Goal: Complete application form

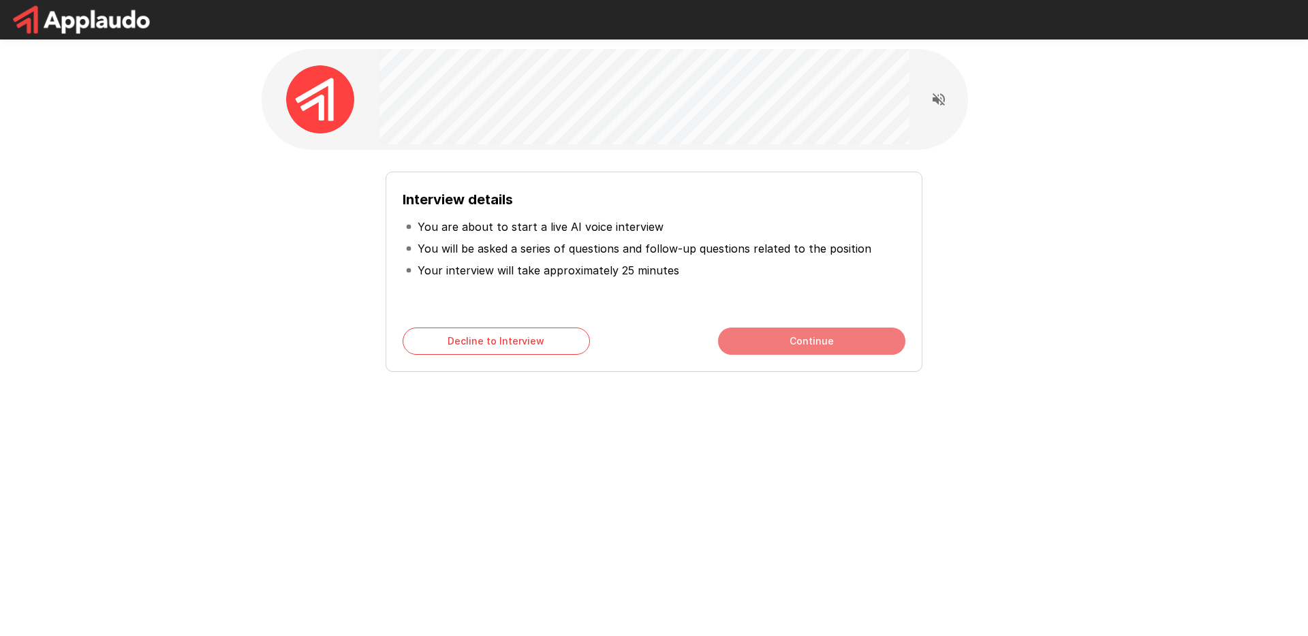
click at [826, 339] on button "Continue" at bounding box center [811, 341] width 187 height 27
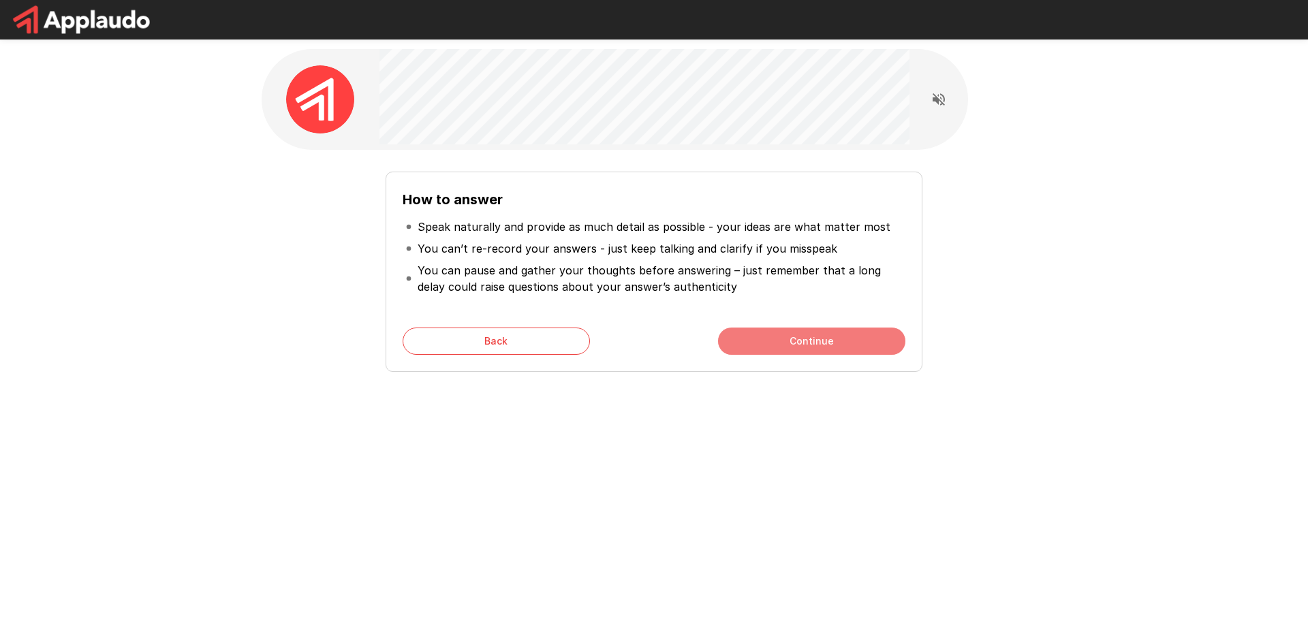
click at [823, 337] on button "Continue" at bounding box center [811, 341] width 187 height 27
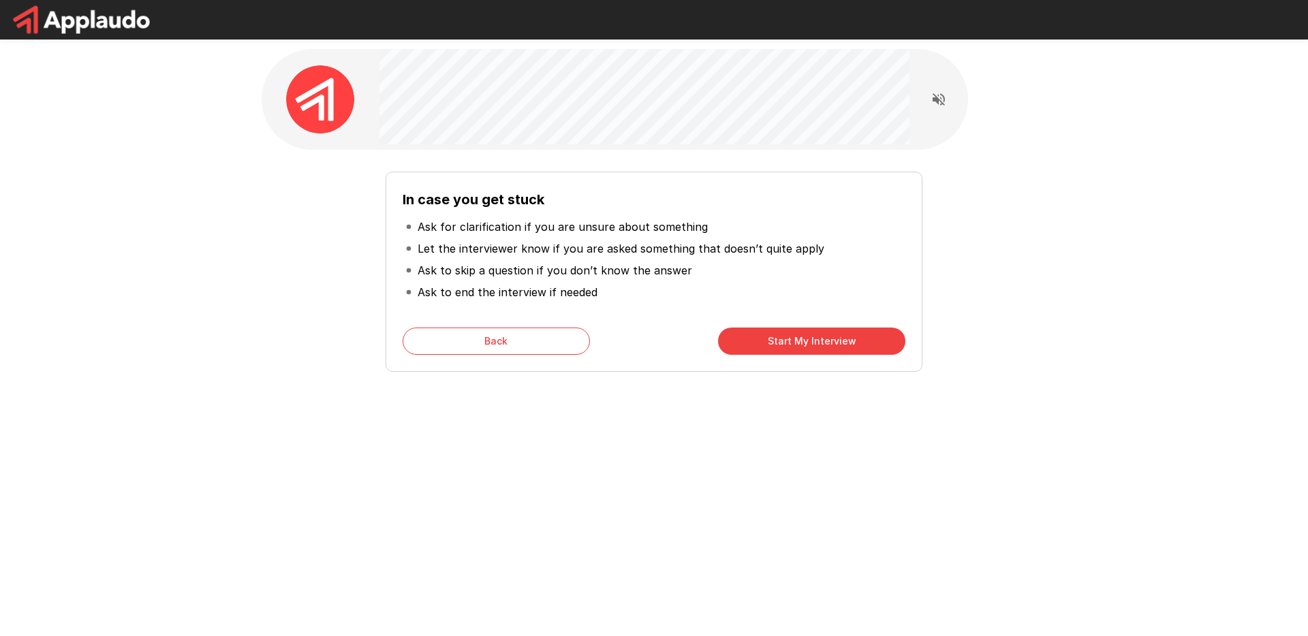
click at [823, 337] on button "Start My Interview" at bounding box center [811, 341] width 187 height 27
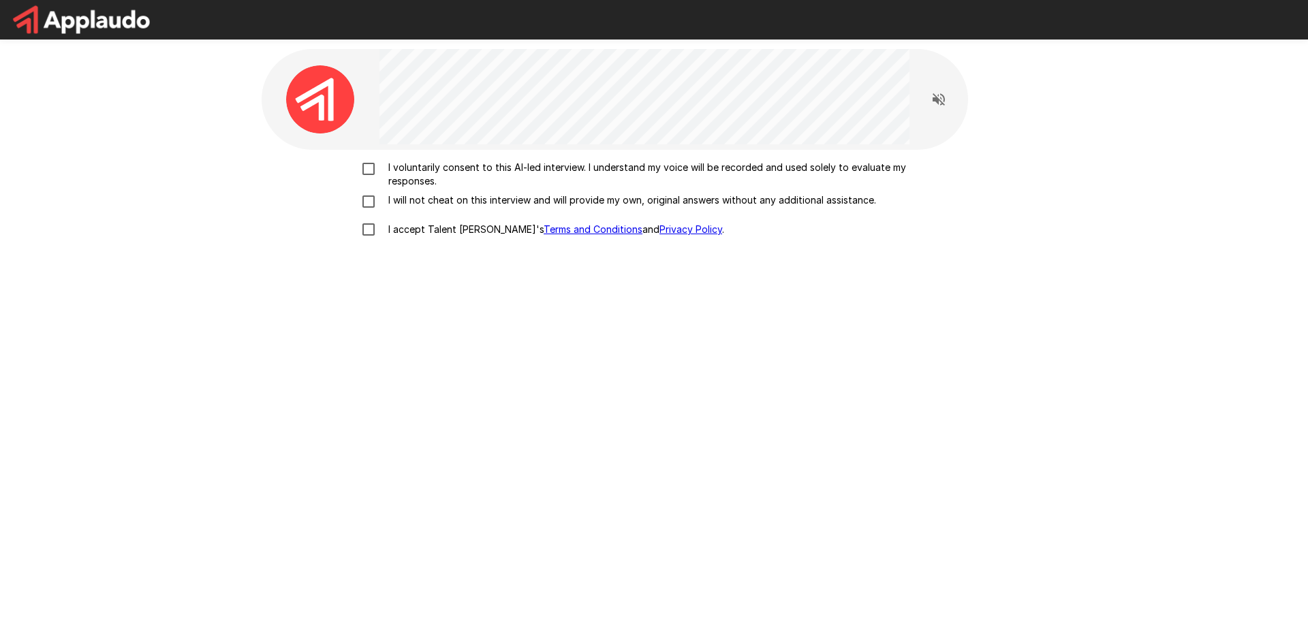
click at [409, 176] on p "I voluntarily consent to this AI-led interview. I understand my voice will be r…" at bounding box center [668, 174] width 571 height 27
click at [413, 200] on p "I will not cheat on this interview and will provide my own, original answers wi…" at bounding box center [629, 201] width 493 height 14
click at [420, 236] on label "I accept Talent Llama's Terms and Conditions and Privacy Policy ." at bounding box center [654, 229] width 600 height 29
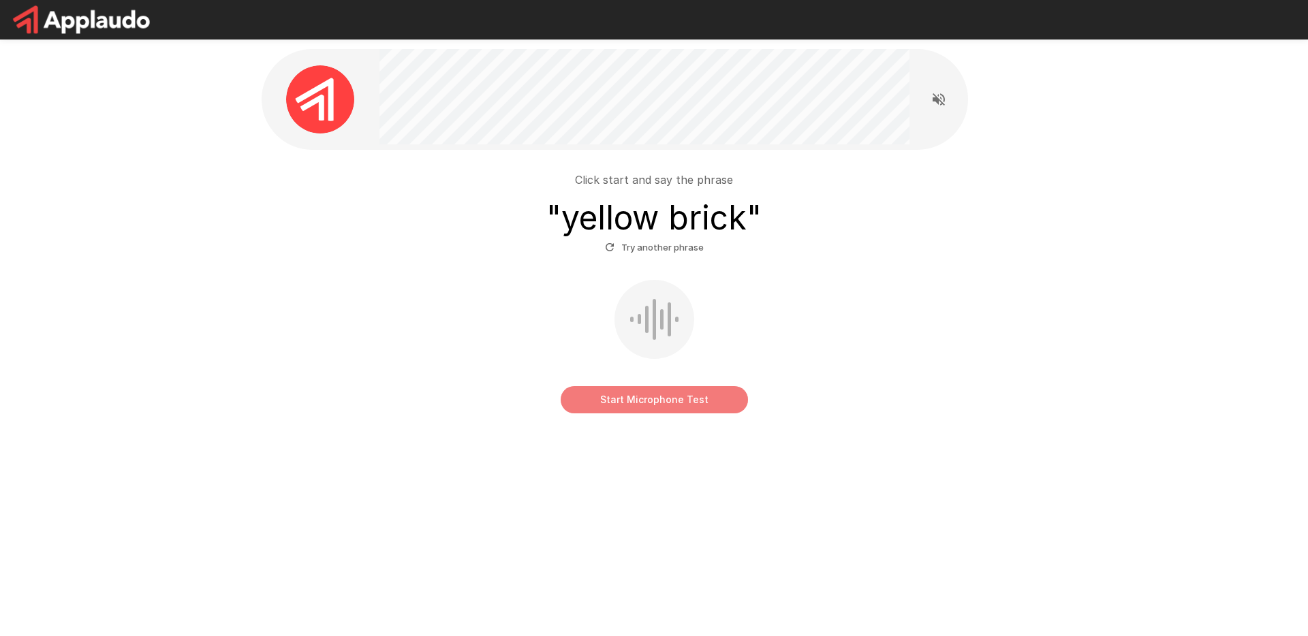
click at [678, 401] on button "Start Microphone Test" at bounding box center [654, 399] width 187 height 27
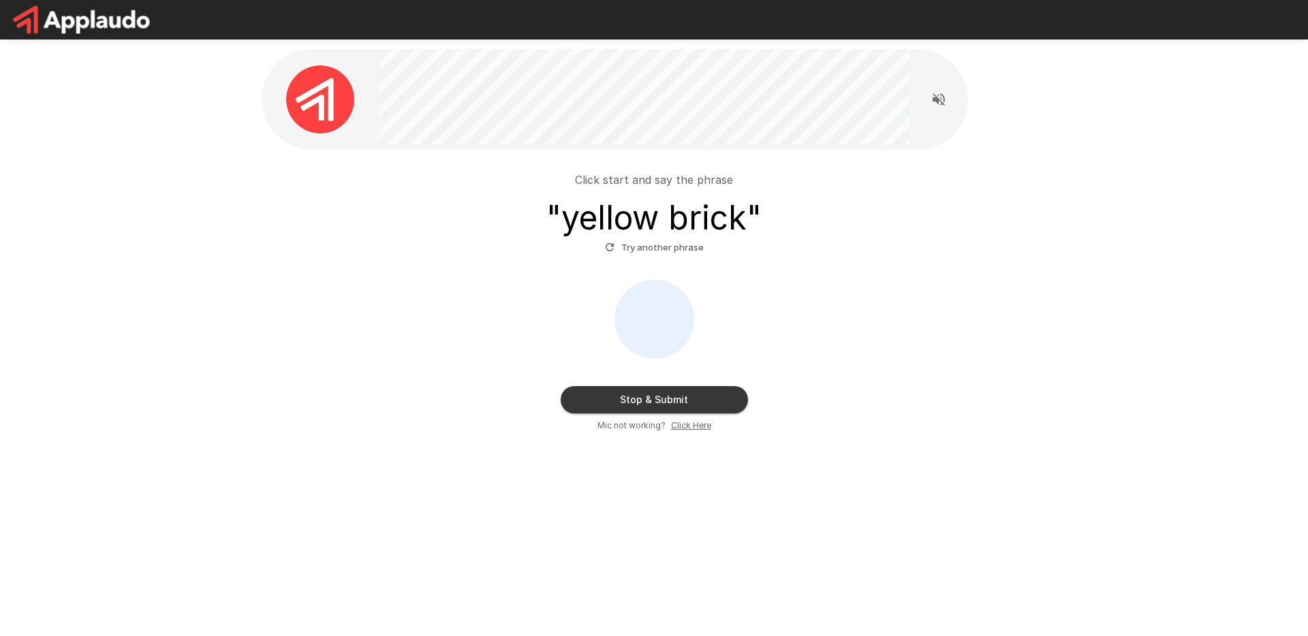
click at [655, 401] on button "Stop & Submit" at bounding box center [654, 399] width 187 height 27
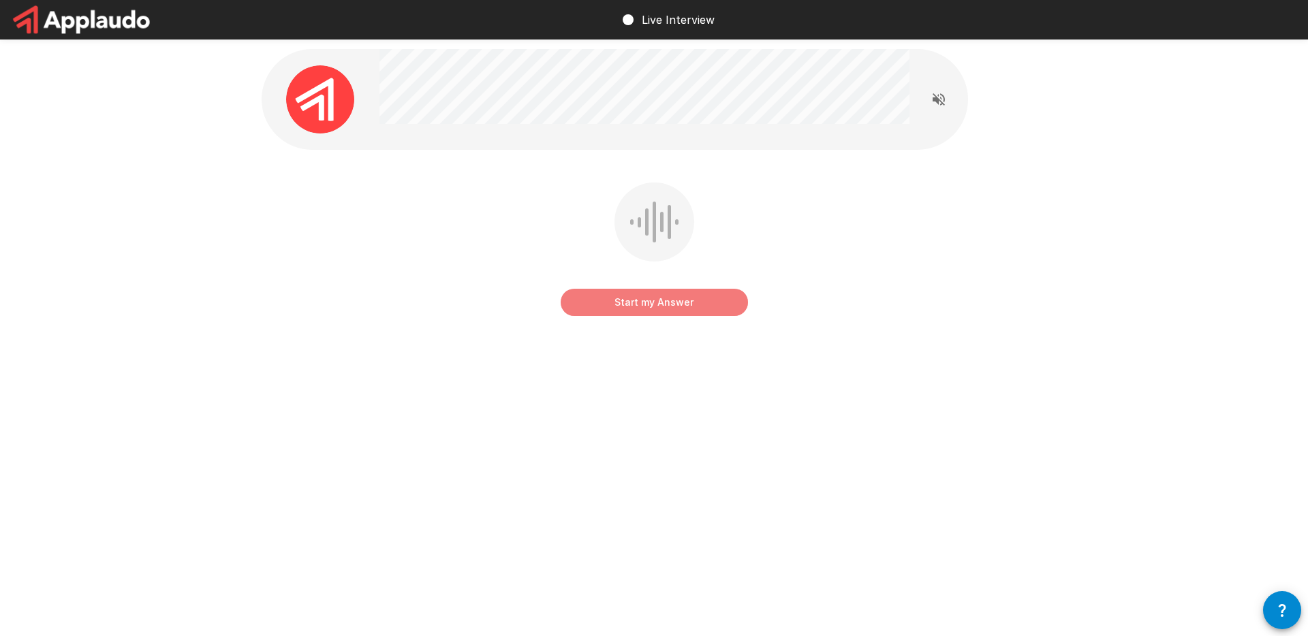
click at [694, 311] on button "Start my Answer" at bounding box center [654, 302] width 187 height 27
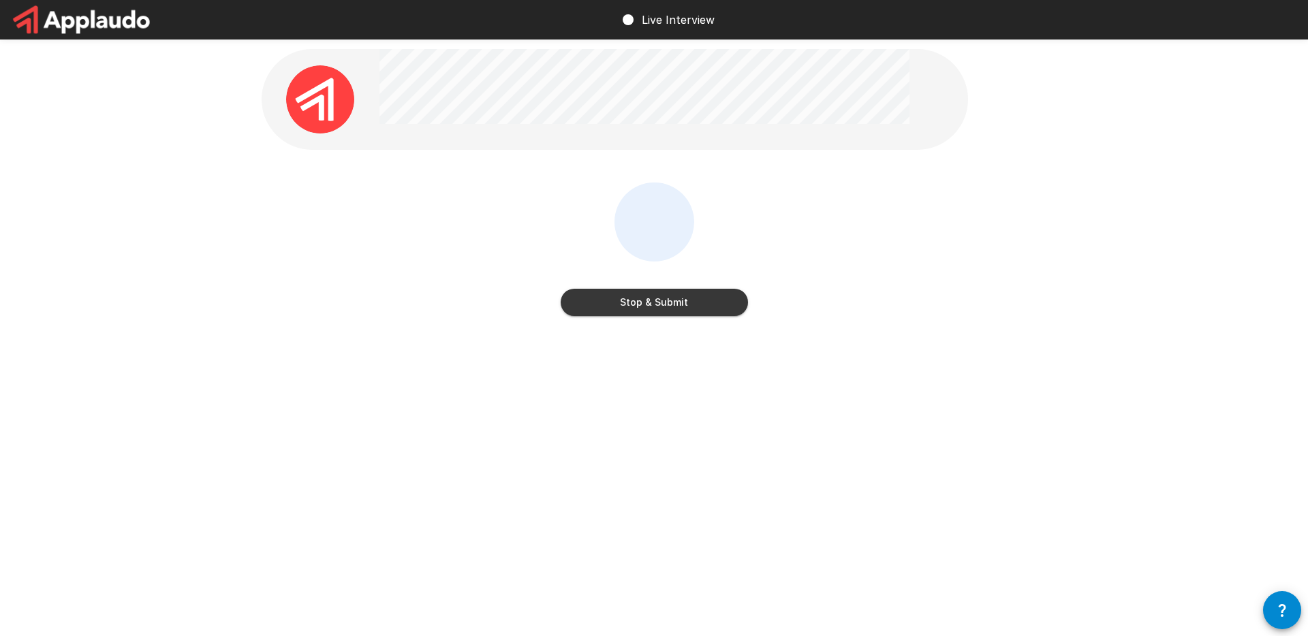
click at [688, 309] on button "Stop & Submit" at bounding box center [654, 302] width 187 height 27
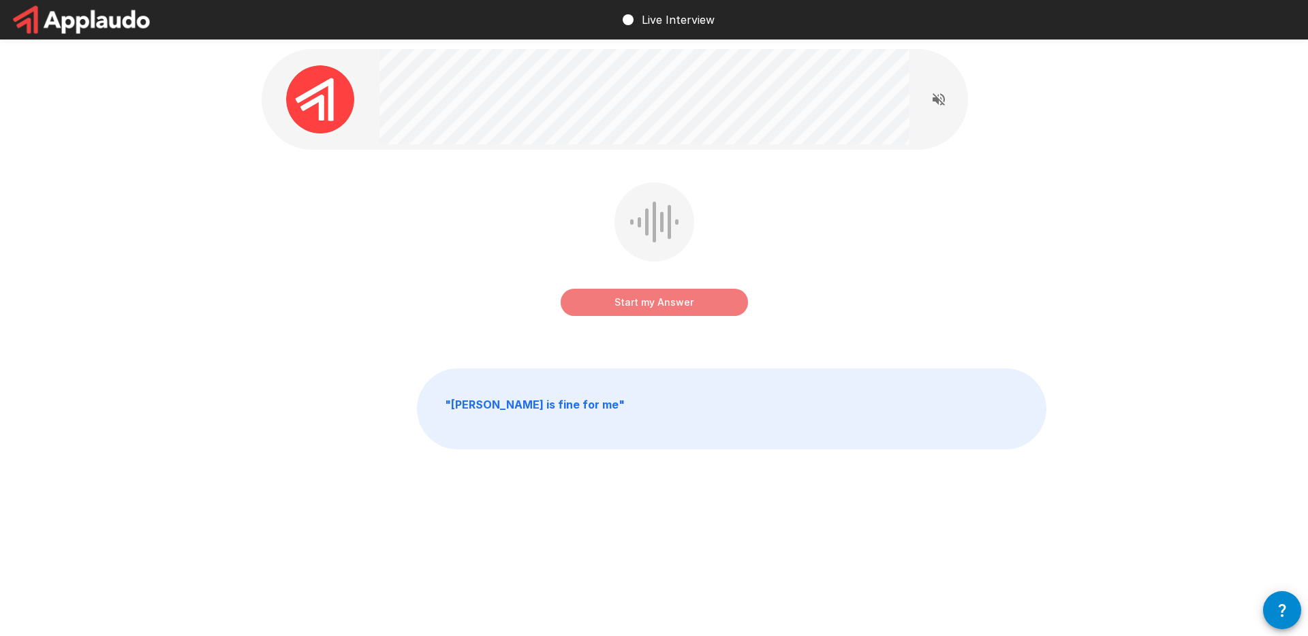
click at [688, 309] on button "Start my Answer" at bounding box center [654, 302] width 187 height 27
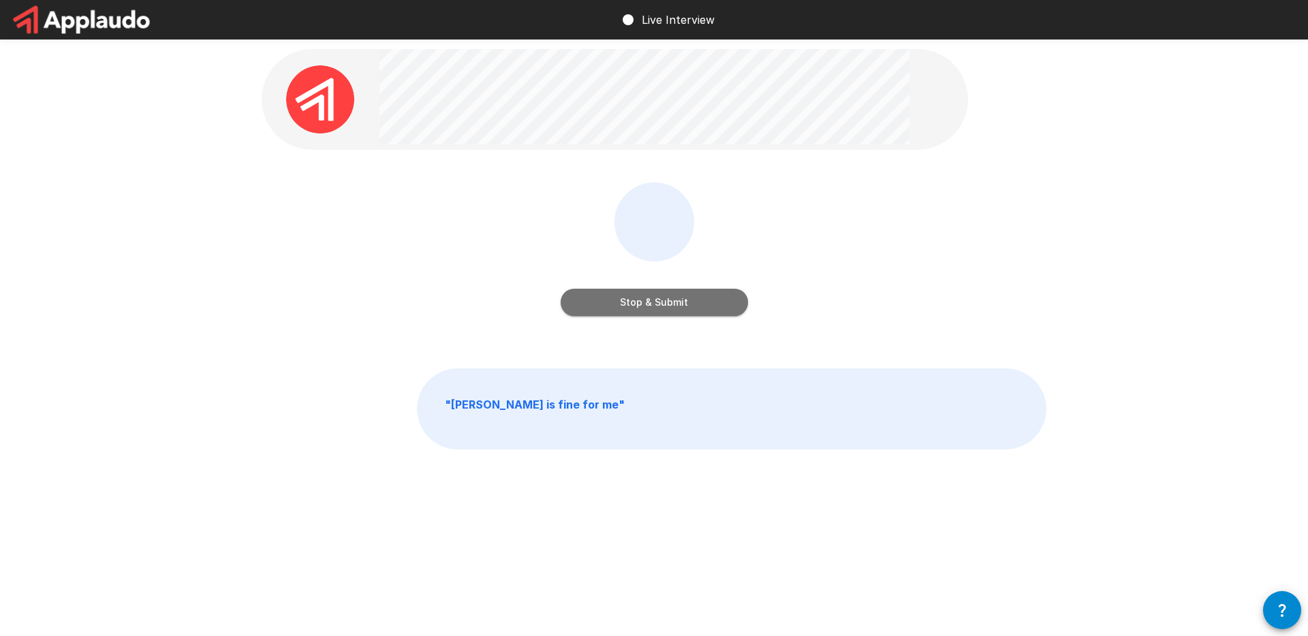
click at [688, 309] on button "Stop & Submit" at bounding box center [654, 302] width 187 height 27
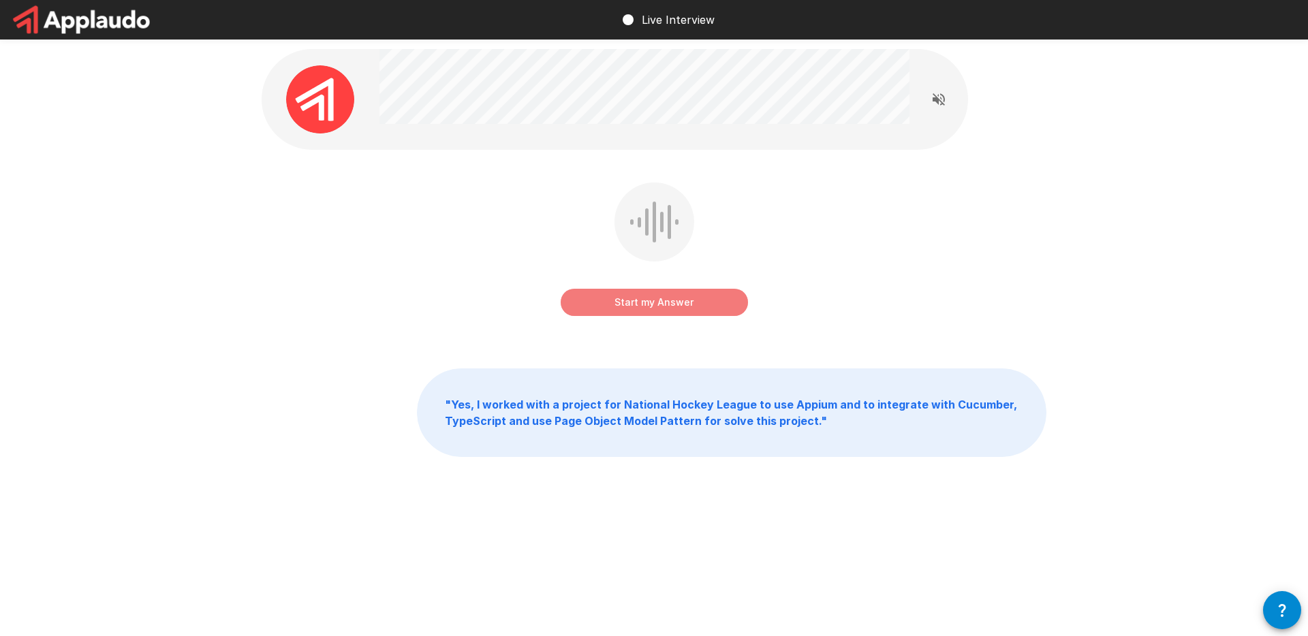
click at [689, 305] on button "Start my Answer" at bounding box center [654, 302] width 187 height 27
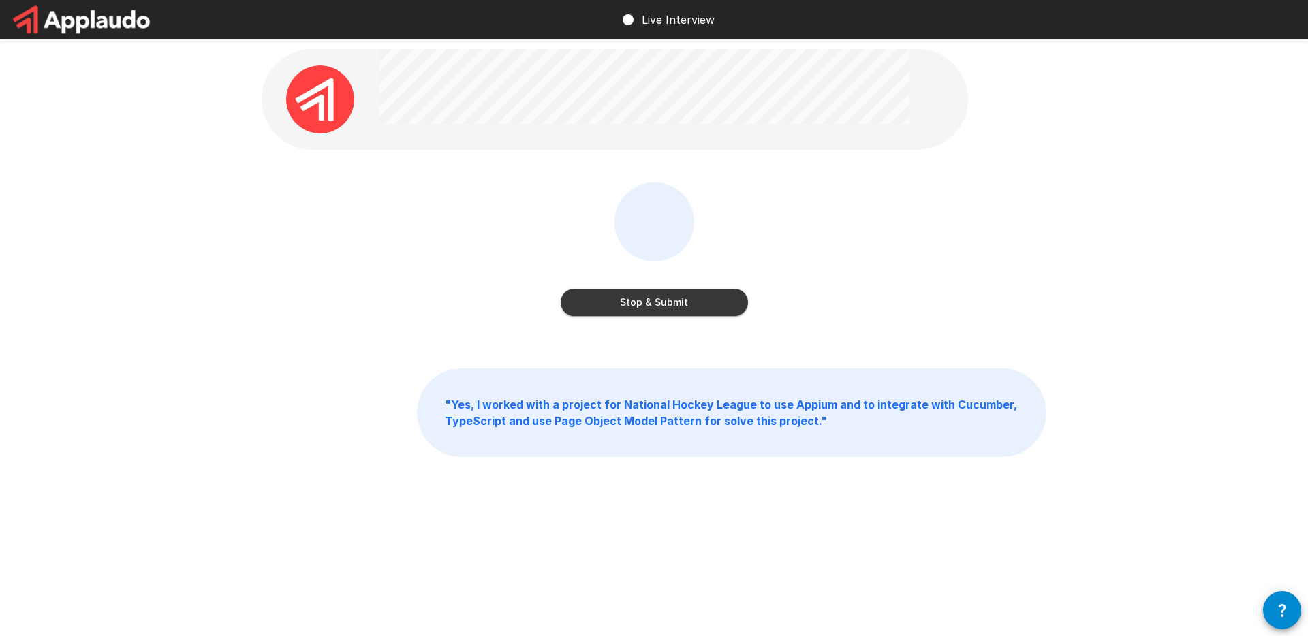
click at [689, 305] on button "Stop & Submit" at bounding box center [654, 302] width 187 height 27
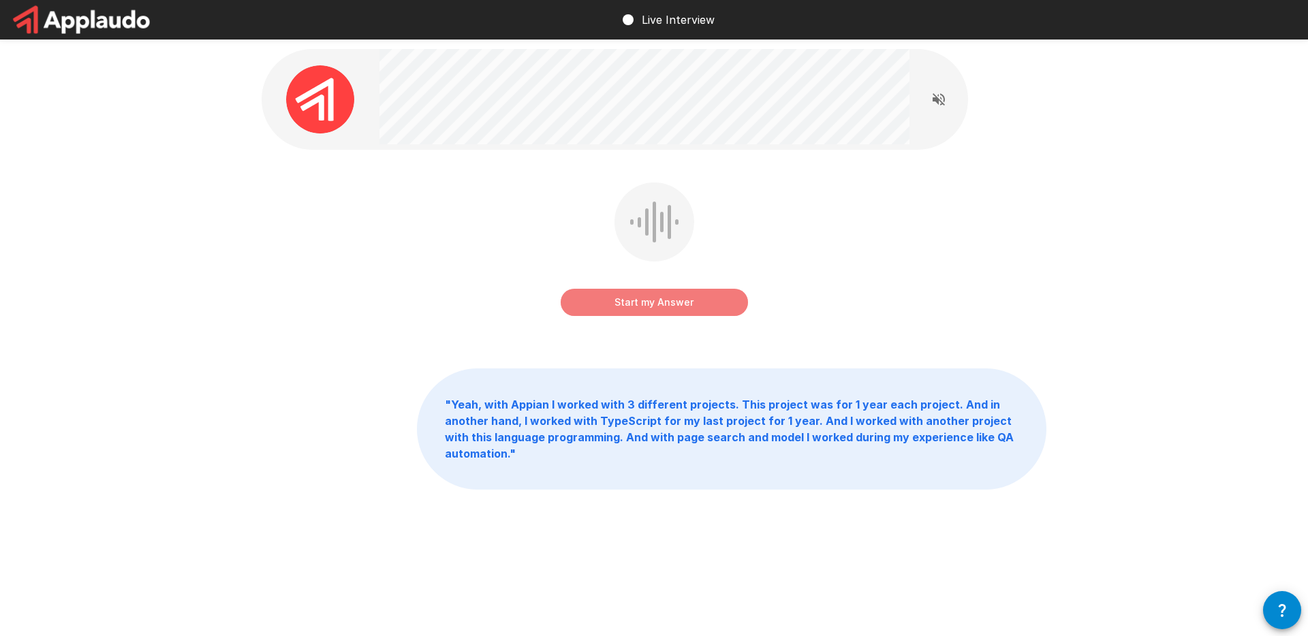
click at [679, 305] on button "Start my Answer" at bounding box center [654, 302] width 187 height 27
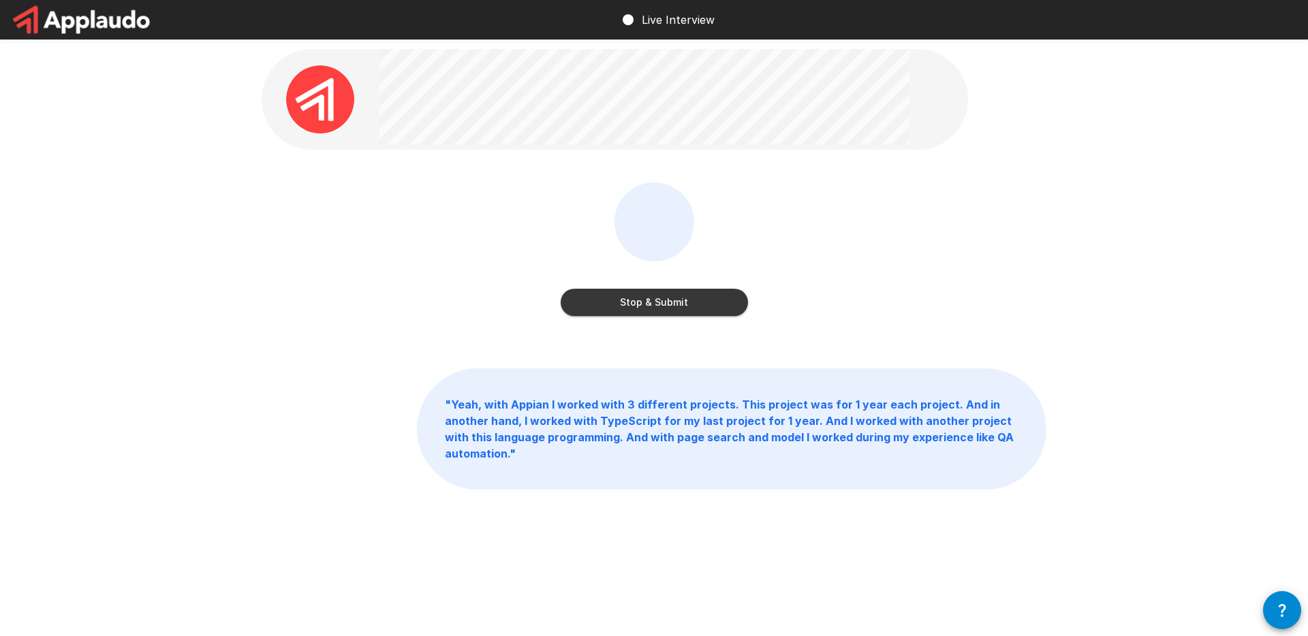
click at [730, 307] on button "Stop & Submit" at bounding box center [654, 302] width 187 height 27
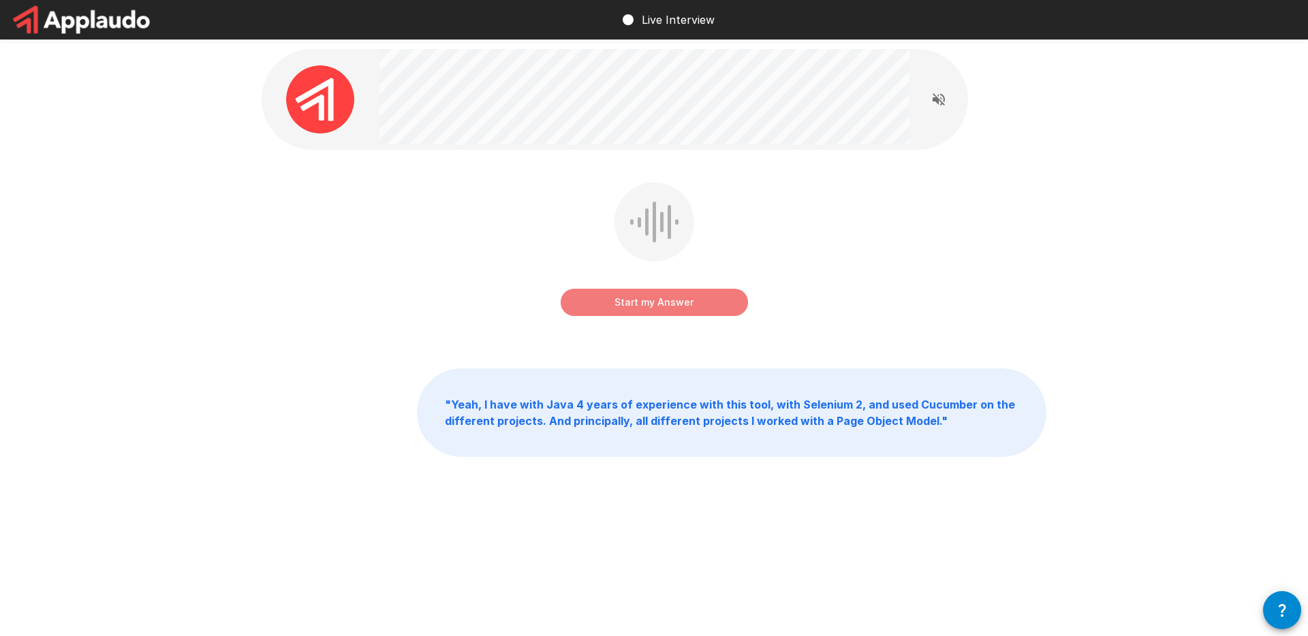
click at [650, 298] on button "Start my Answer" at bounding box center [654, 302] width 187 height 27
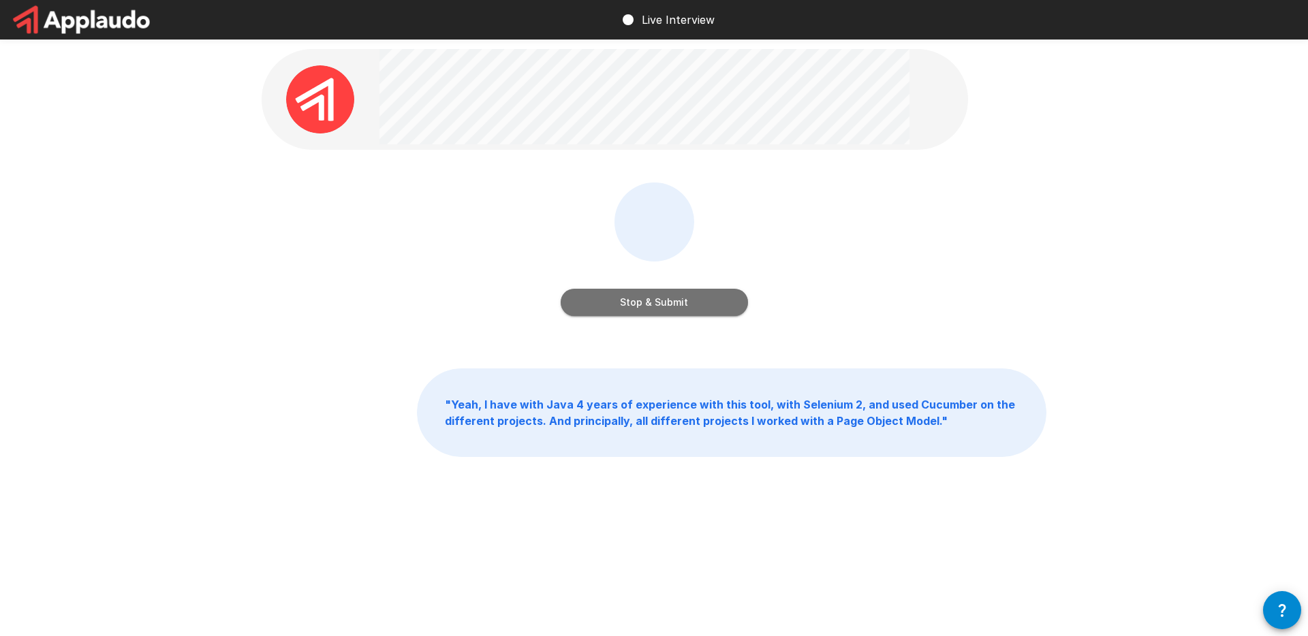
click at [675, 305] on button "Stop & Submit" at bounding box center [654, 302] width 187 height 27
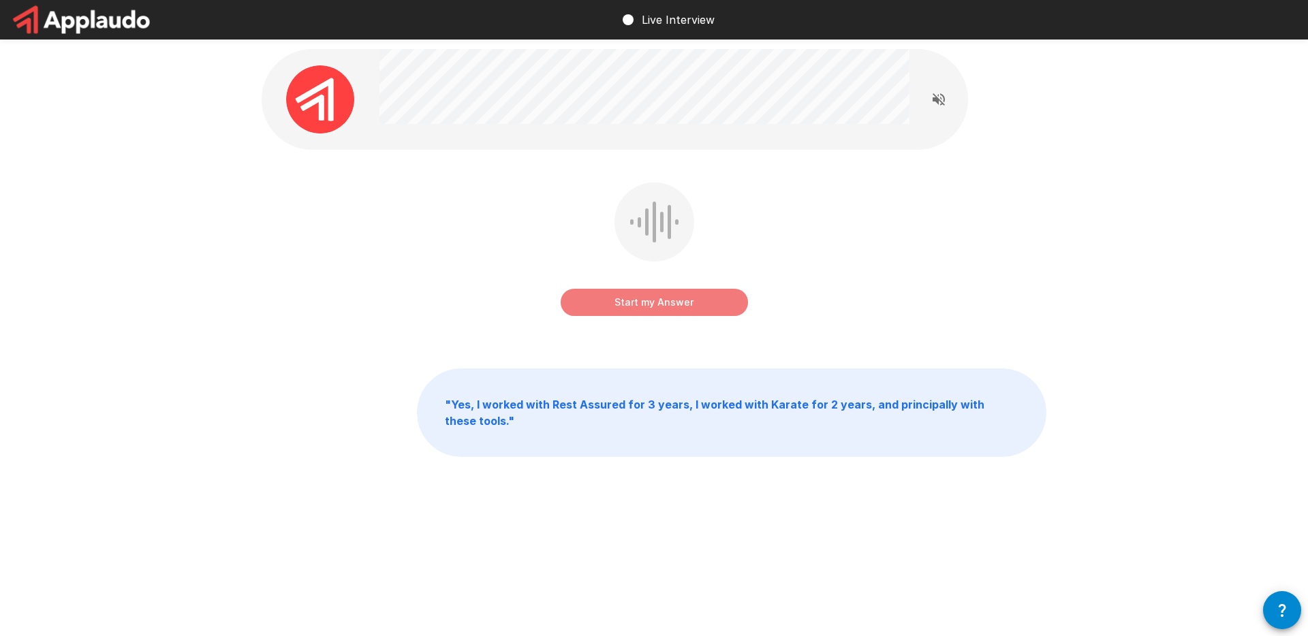
click at [653, 300] on button "Start my Answer" at bounding box center [654, 302] width 187 height 27
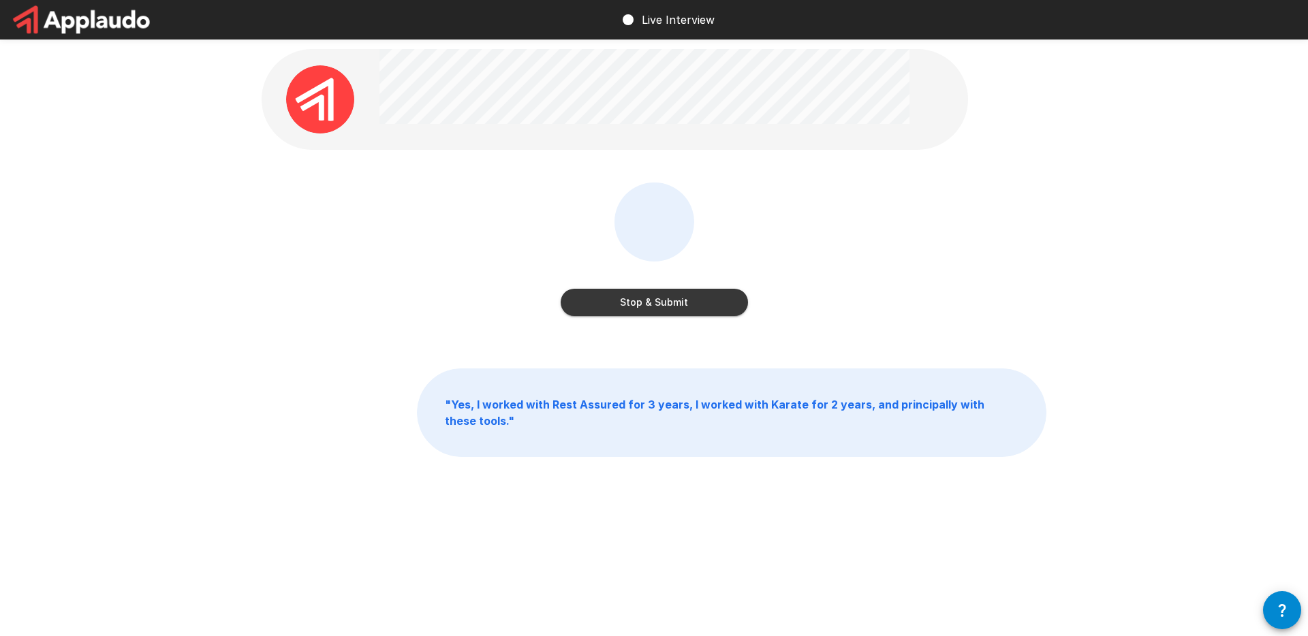
click at [694, 290] on button "Stop & Submit" at bounding box center [654, 302] width 187 height 27
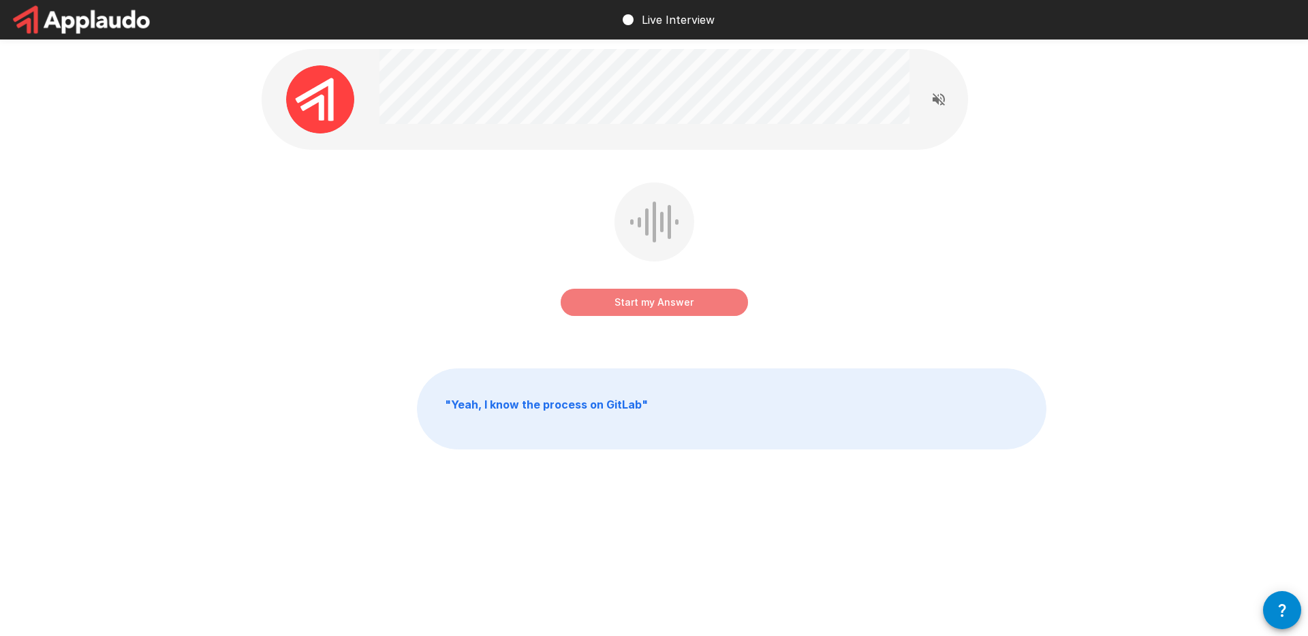
click at [668, 300] on button "Start my Answer" at bounding box center [654, 302] width 187 height 27
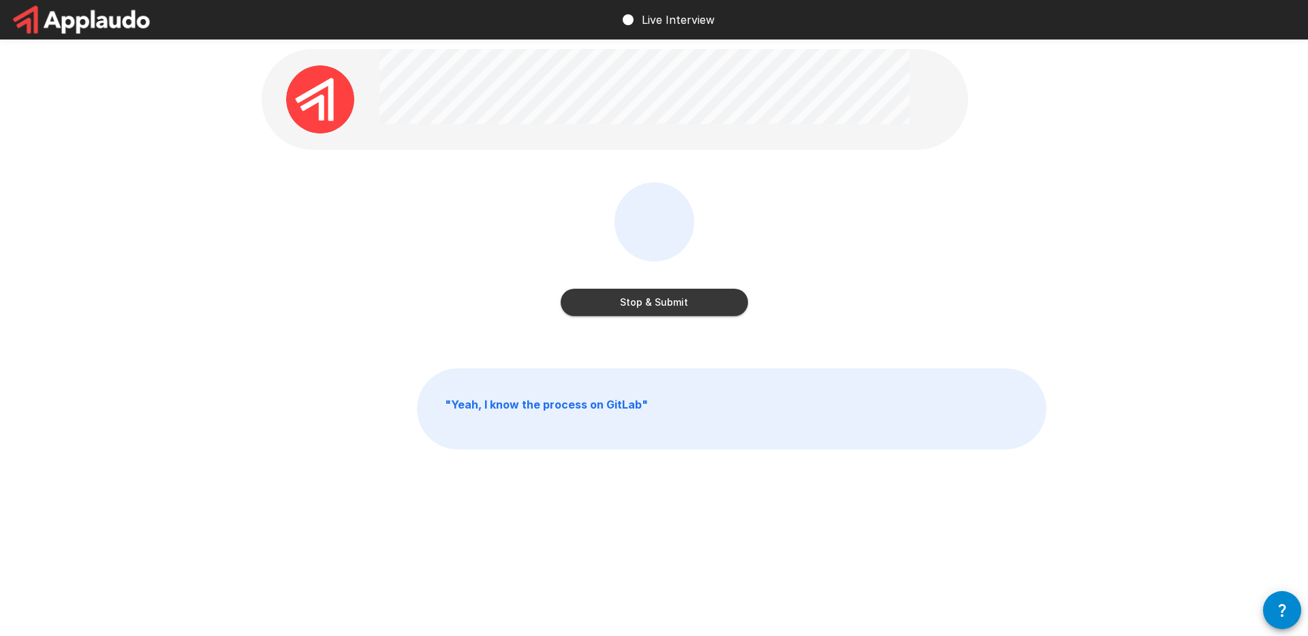
click at [660, 292] on button "Stop & Submit" at bounding box center [654, 302] width 187 height 27
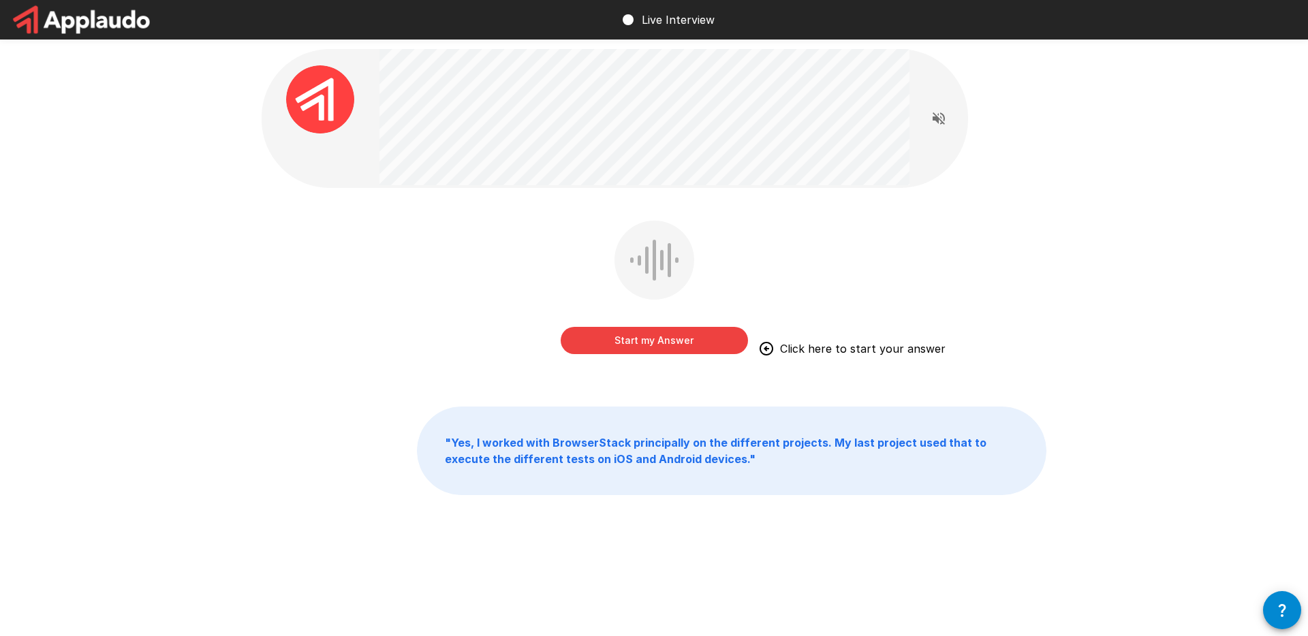
click at [854, 226] on div "Start my Answer Click here to start your answer" at bounding box center [654, 297] width 785 height 153
click at [640, 345] on button "Start my Answer" at bounding box center [654, 340] width 187 height 27
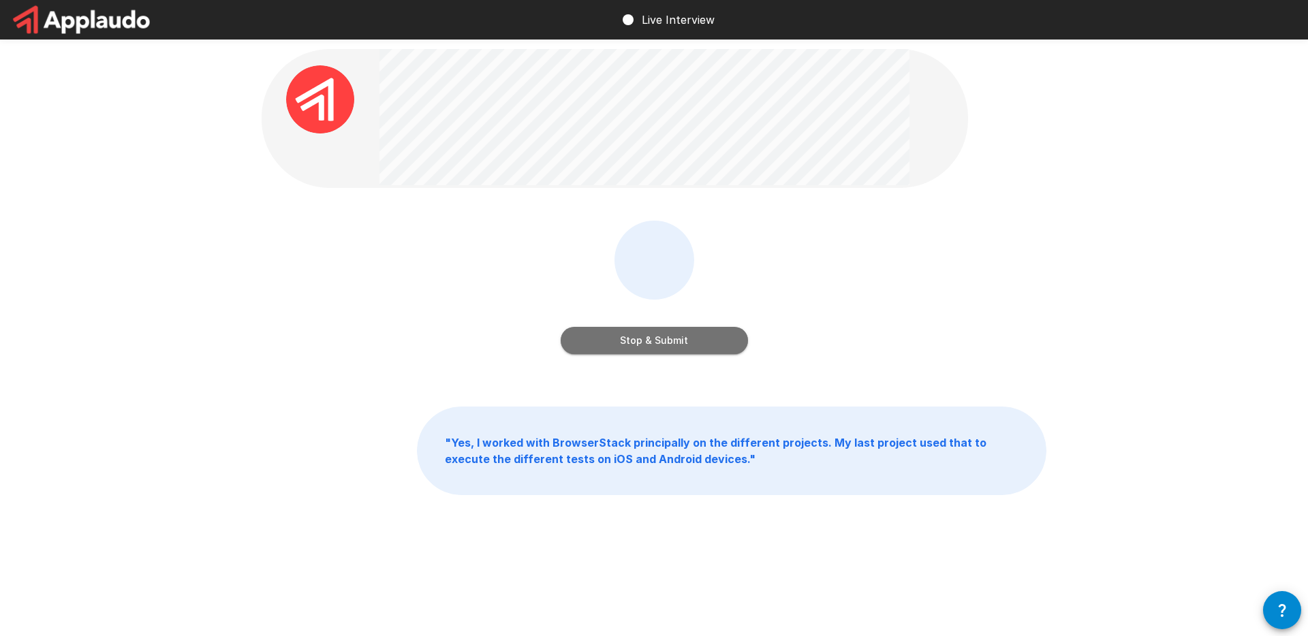
click at [640, 345] on button "Stop & Submit" at bounding box center [654, 340] width 187 height 27
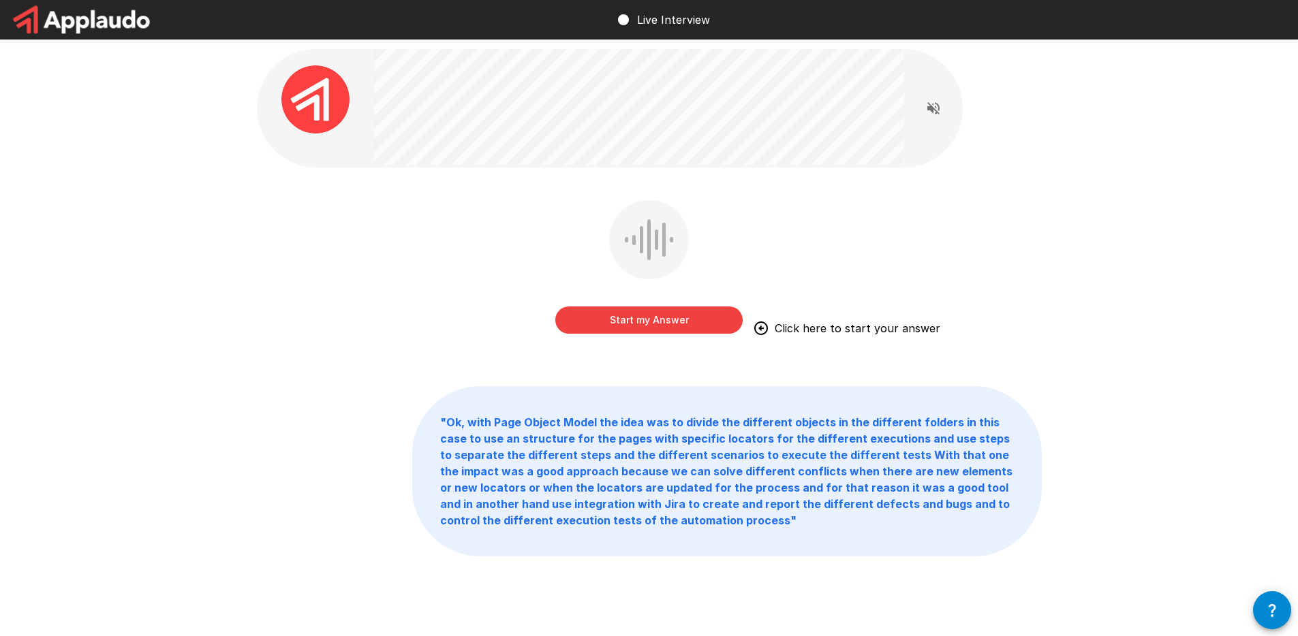
click at [683, 323] on button "Start my Answer" at bounding box center [648, 320] width 187 height 27
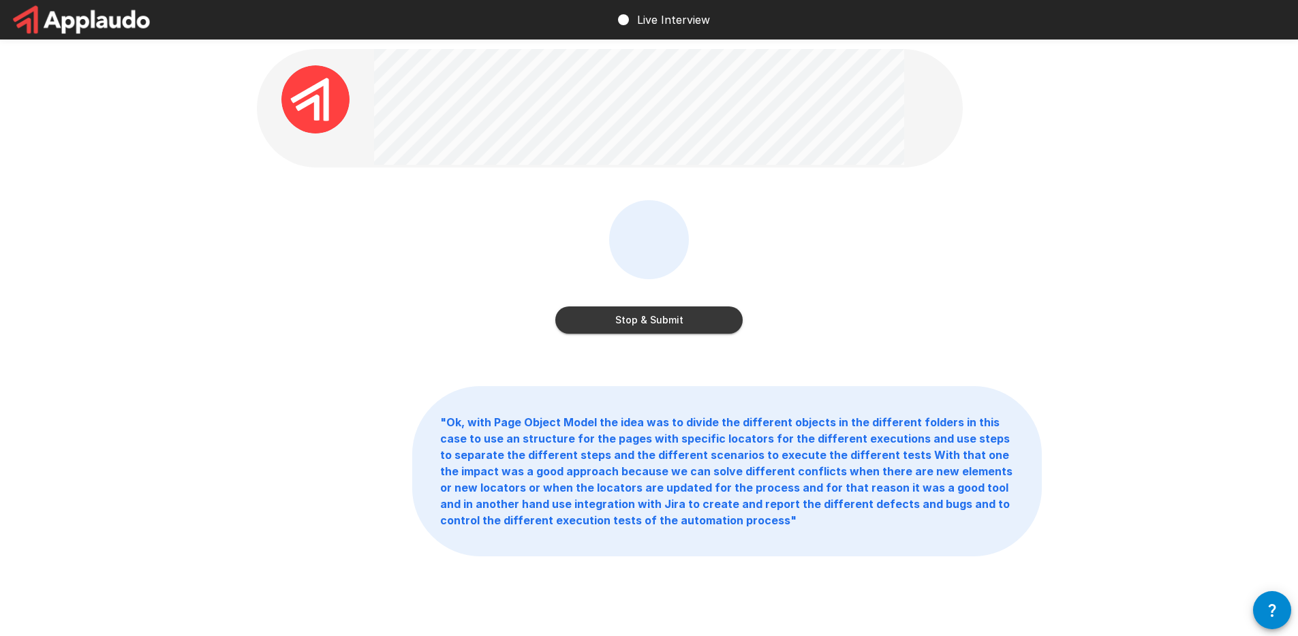
click at [671, 305] on div "Stop & Submit" at bounding box center [648, 306] width 187 height 55
click at [669, 315] on button "Stop & Submit" at bounding box center [648, 320] width 187 height 27
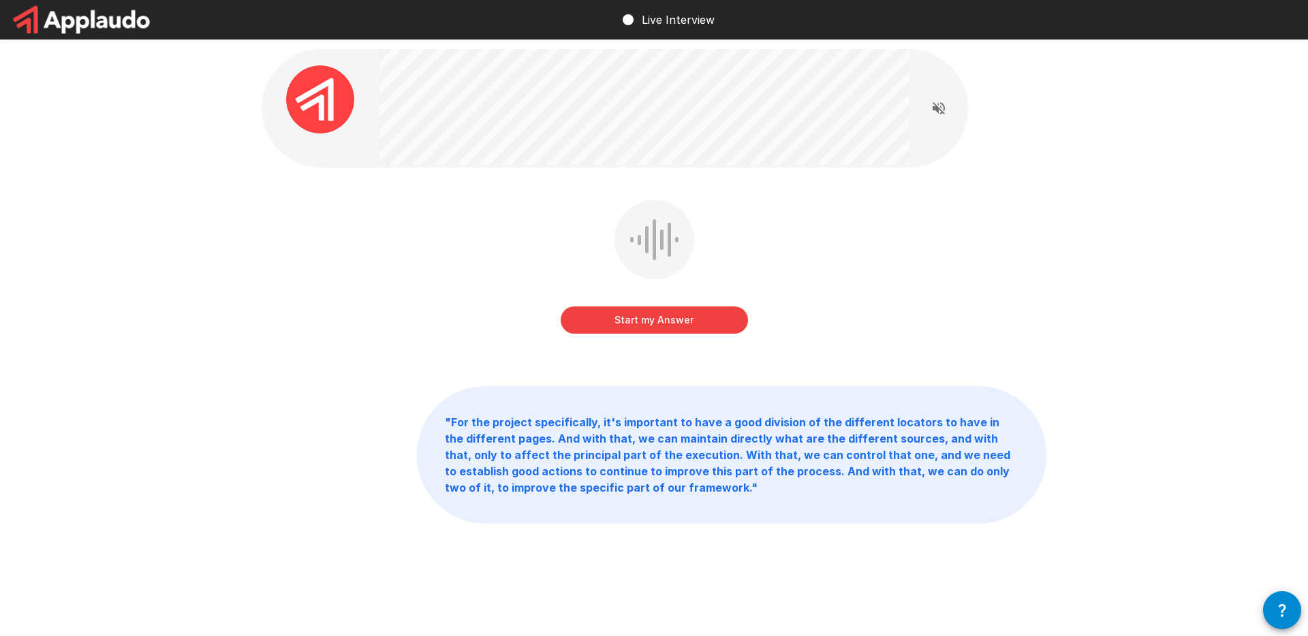
click at [669, 313] on button "Start my Answer" at bounding box center [654, 320] width 187 height 27
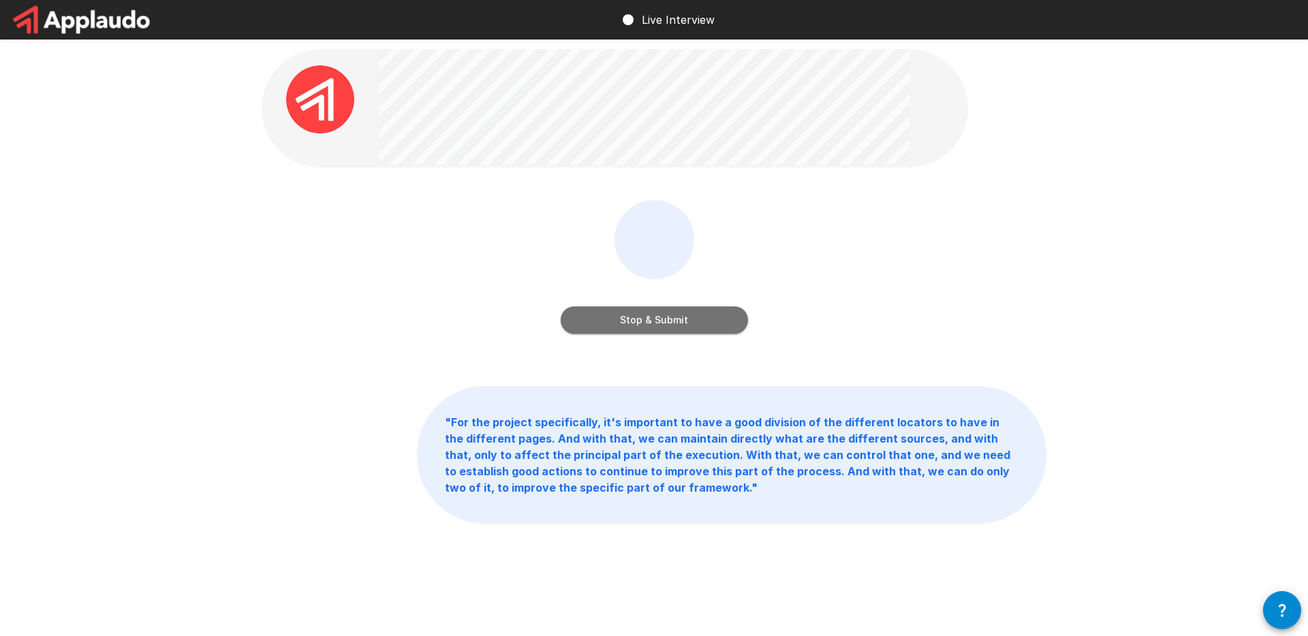
click at [668, 316] on button "Stop & Submit" at bounding box center [654, 320] width 187 height 27
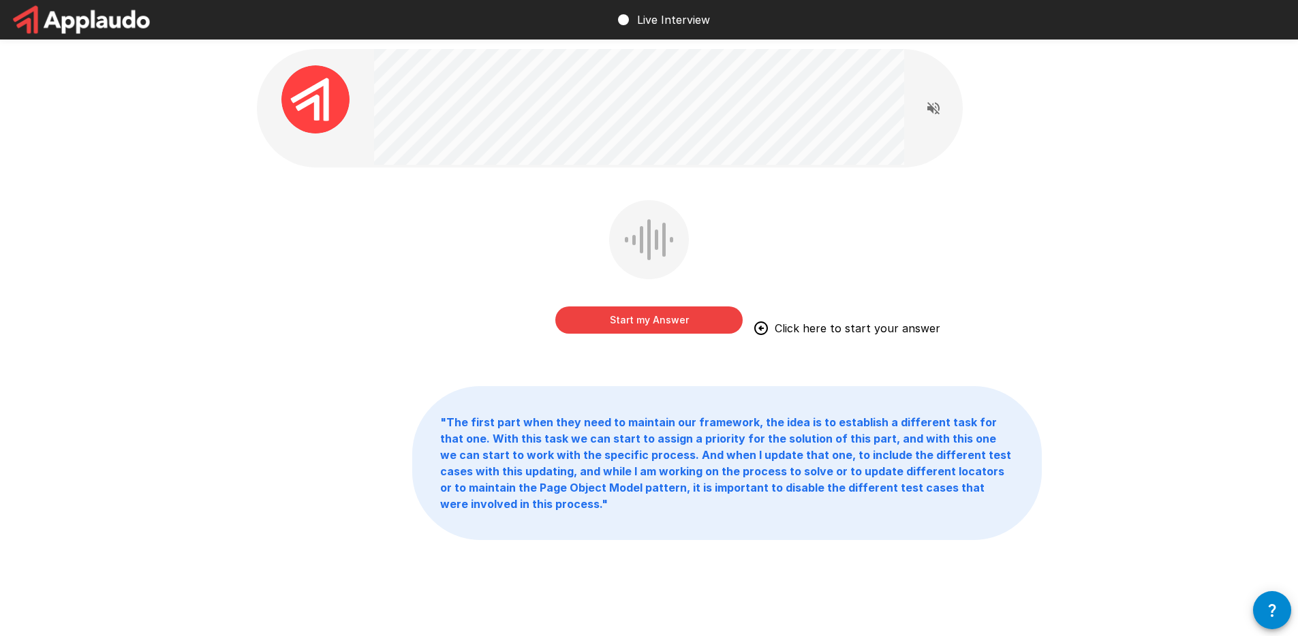
click at [703, 323] on button "Start my Answer" at bounding box center [648, 320] width 187 height 27
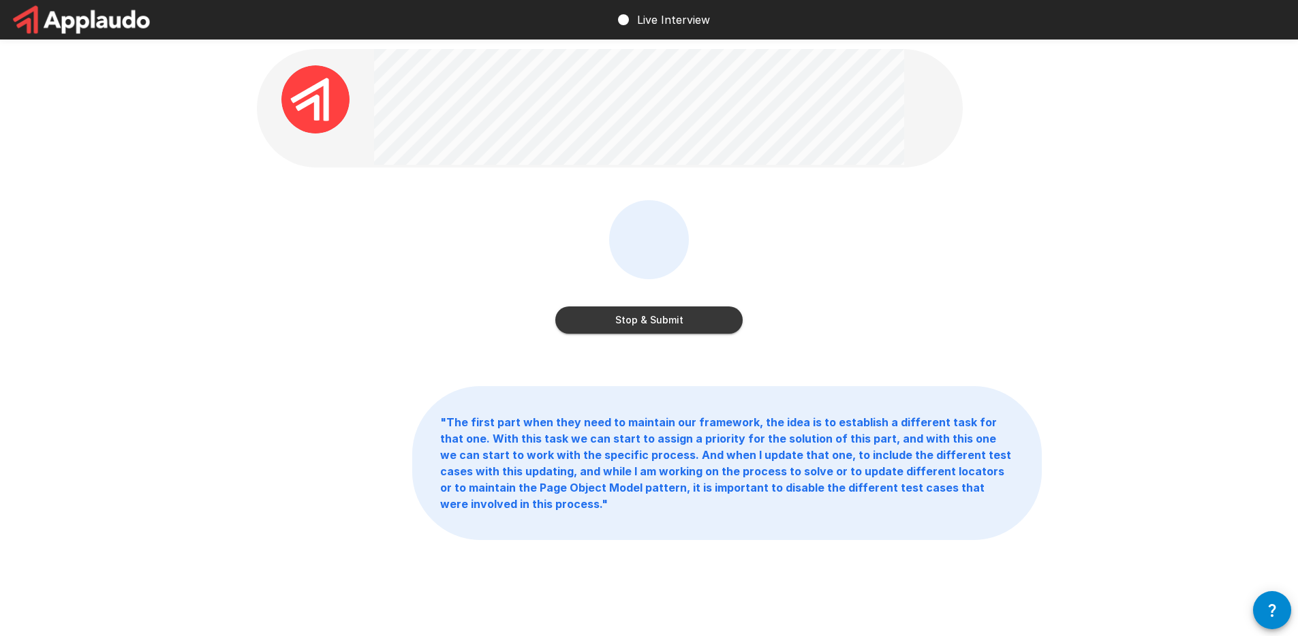
click at [690, 324] on button "Stop & Submit" at bounding box center [648, 320] width 187 height 27
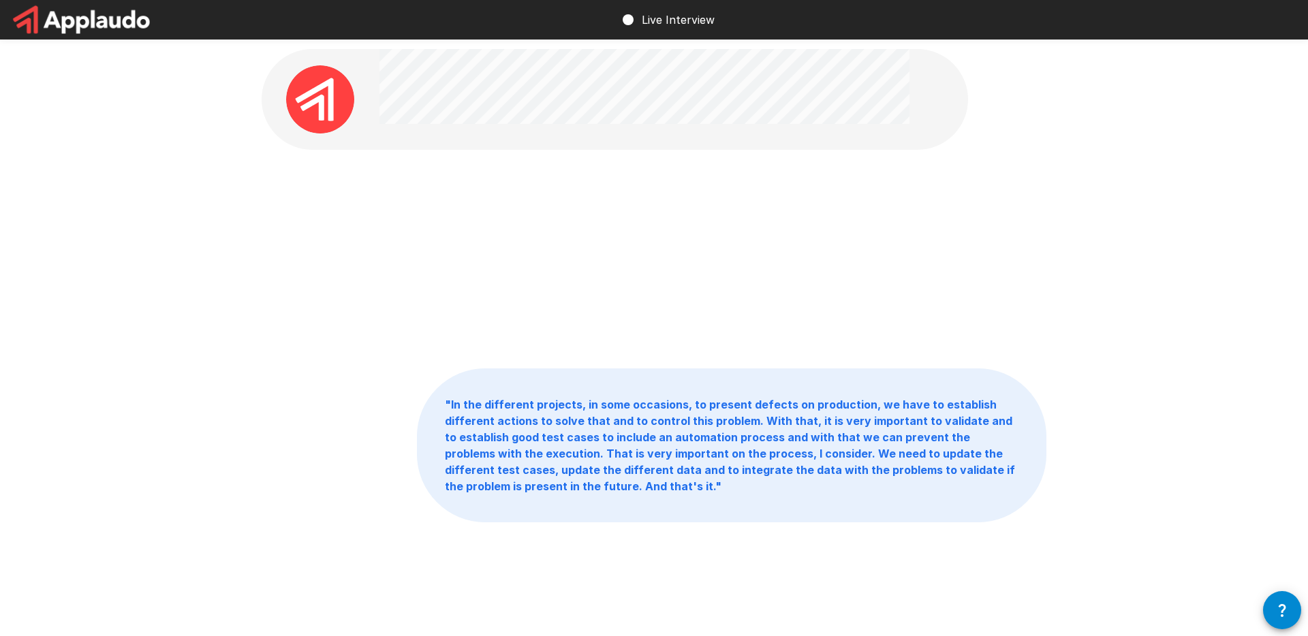
click at [733, 244] on div at bounding box center [654, 259] width 785 height 153
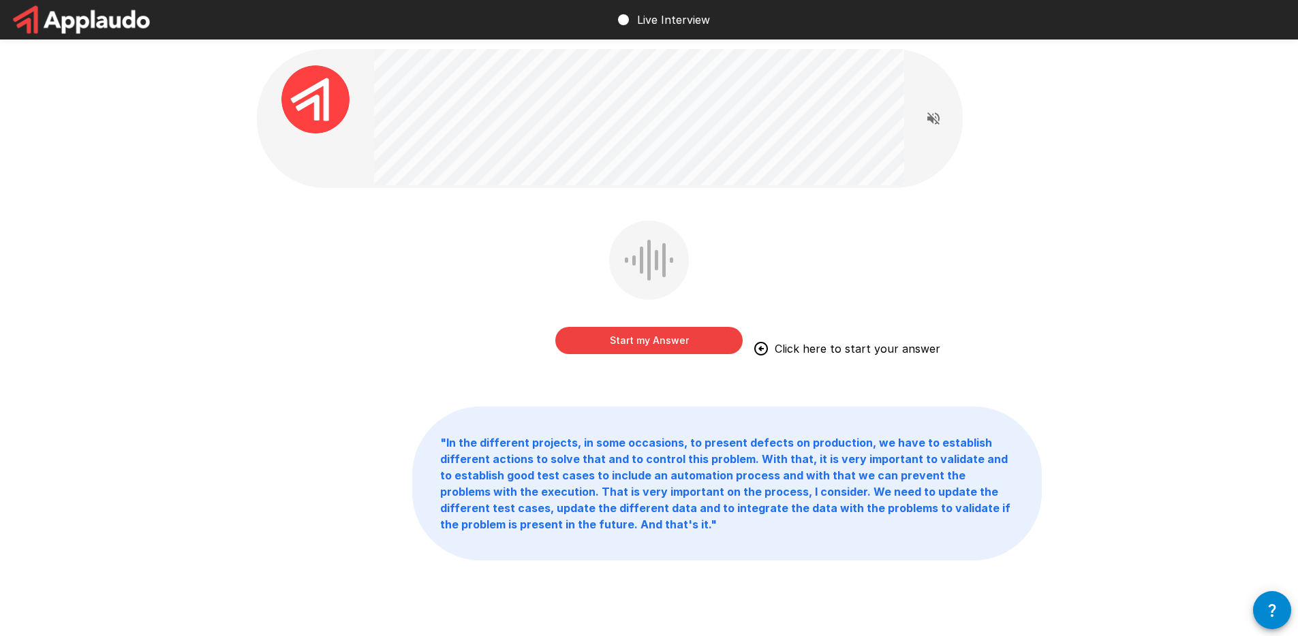
click at [679, 335] on button "Start my Answer" at bounding box center [648, 340] width 187 height 27
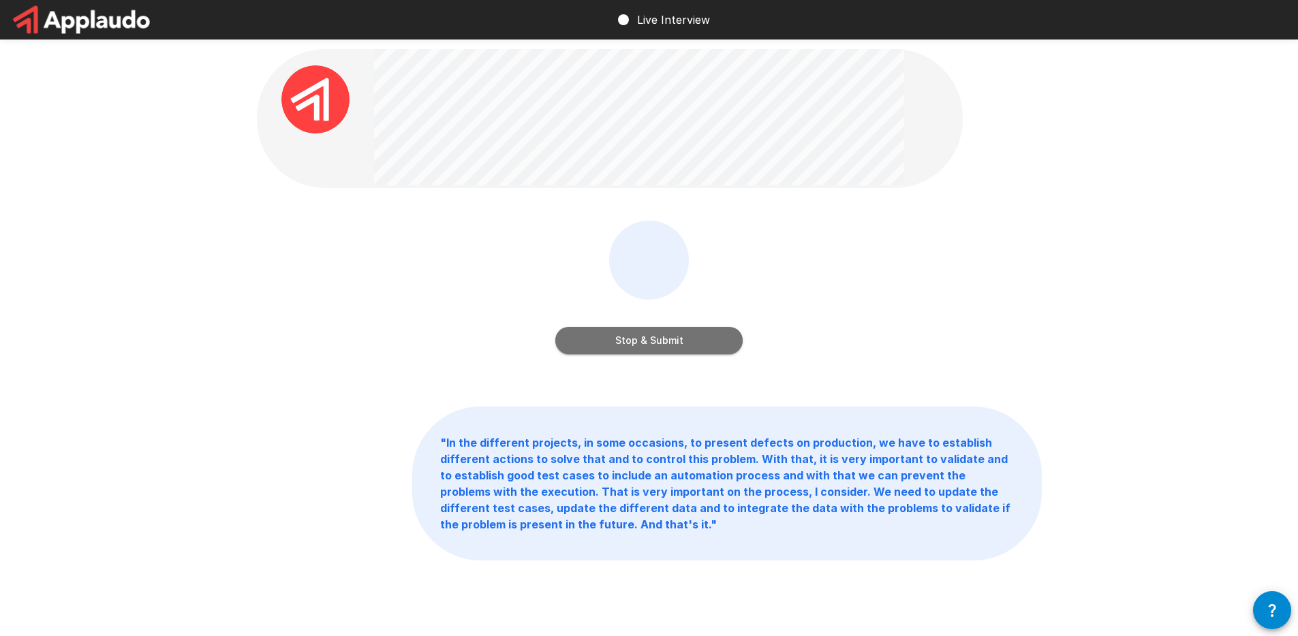
click at [673, 345] on button "Stop & Submit" at bounding box center [648, 340] width 187 height 27
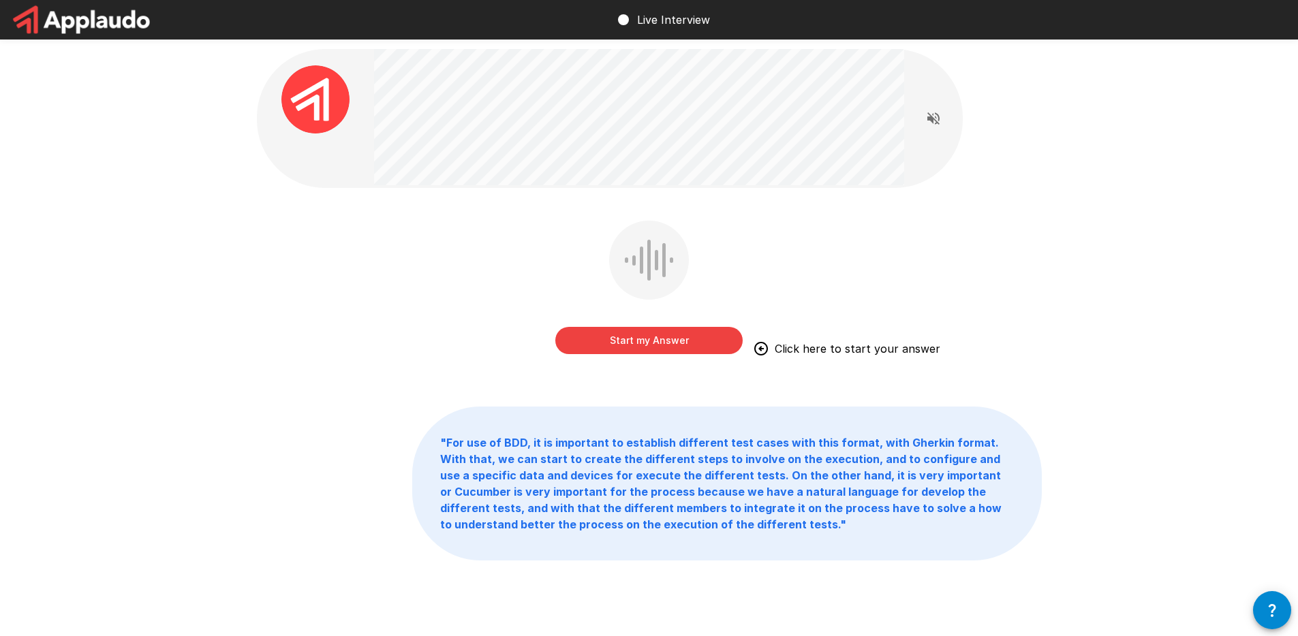
click at [670, 344] on button "Start my Answer" at bounding box center [648, 340] width 187 height 27
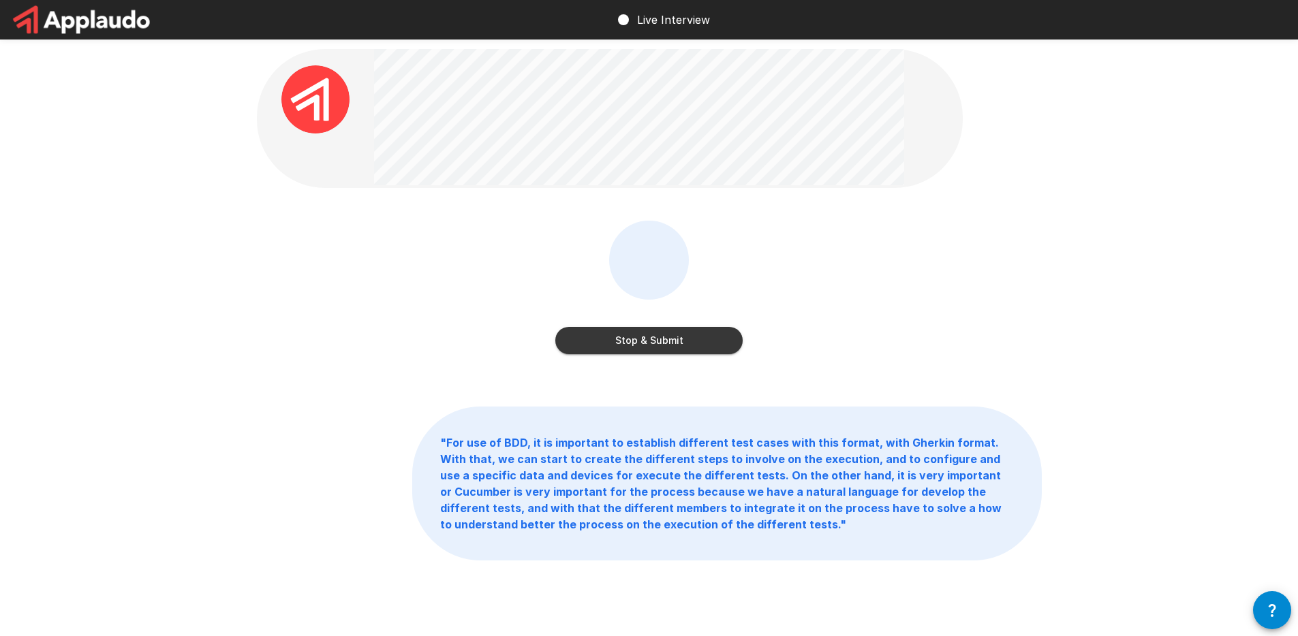
click at [669, 329] on button "Stop & Submit" at bounding box center [648, 340] width 187 height 27
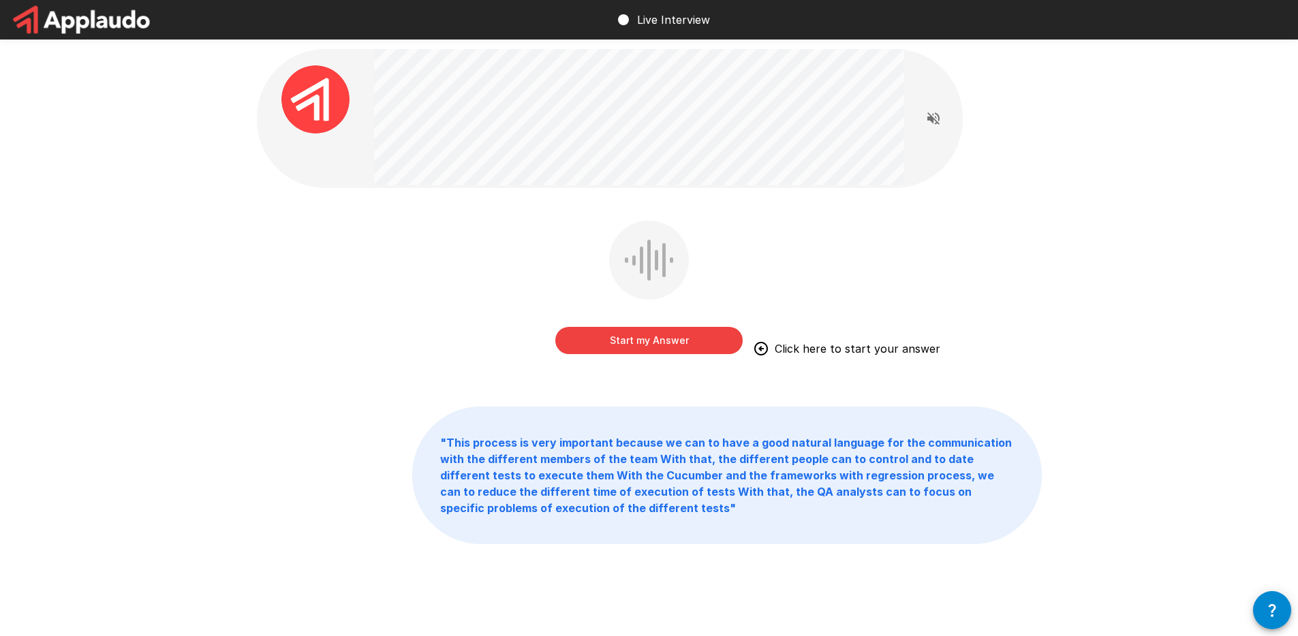
click at [687, 343] on button "Start my Answer" at bounding box center [648, 340] width 187 height 27
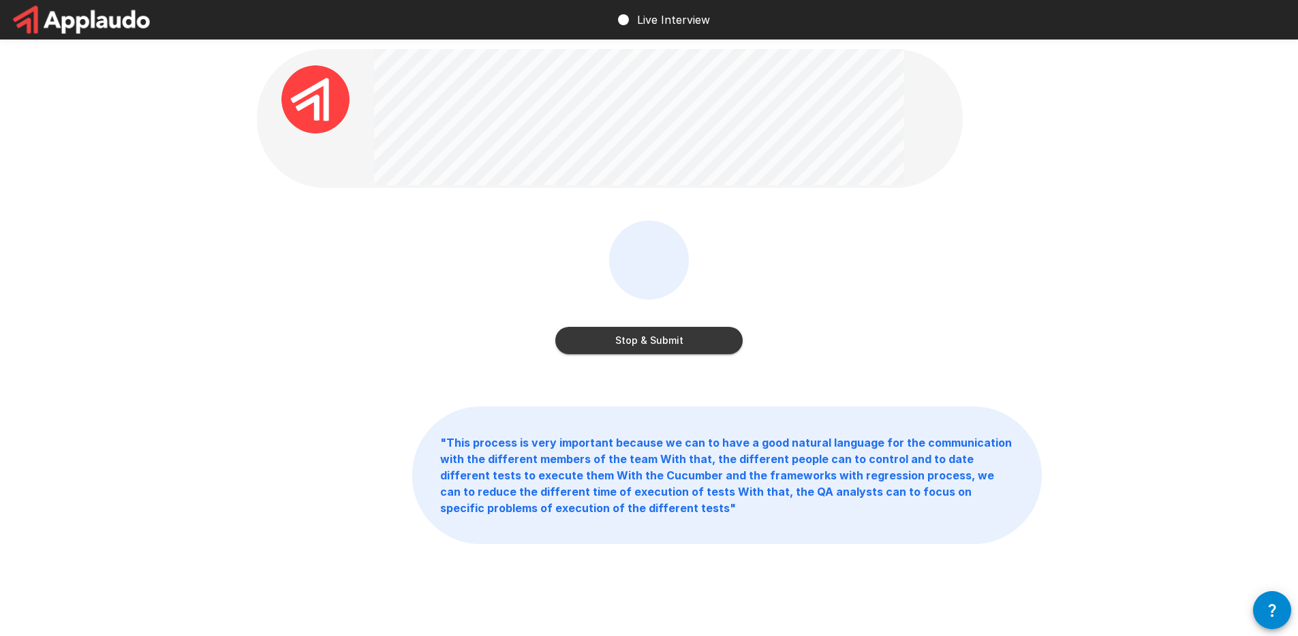
click at [685, 347] on button "Stop & Submit" at bounding box center [648, 340] width 187 height 27
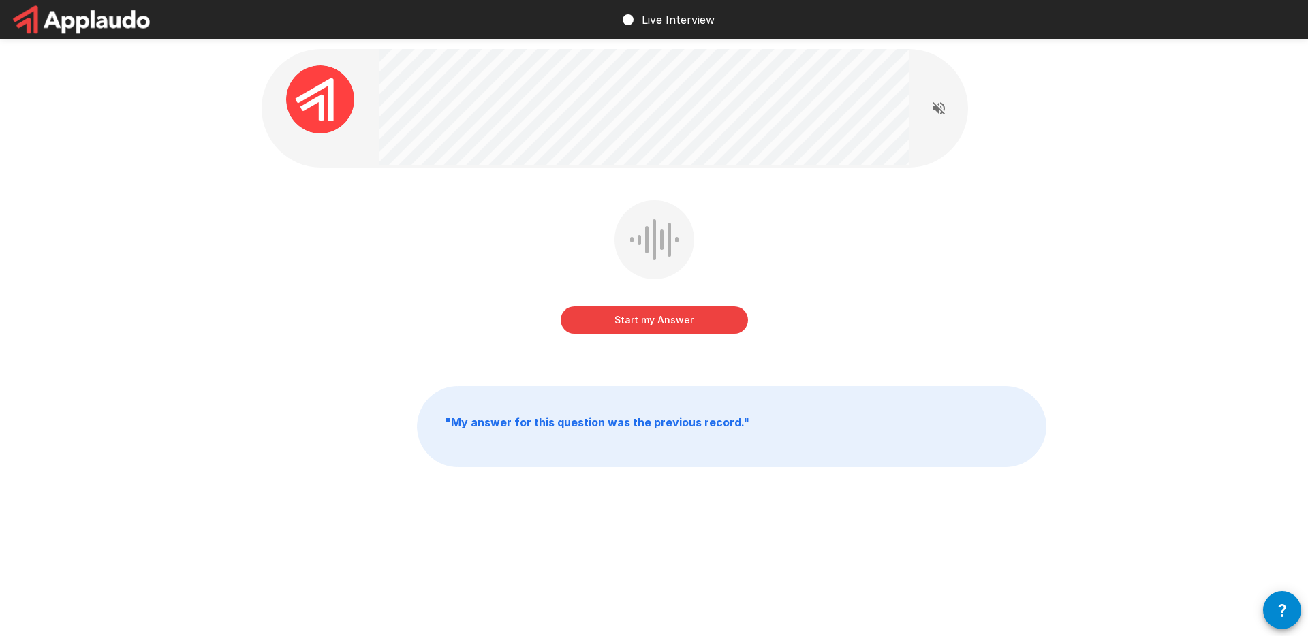
click at [682, 314] on button "Start my Answer" at bounding box center [654, 320] width 187 height 27
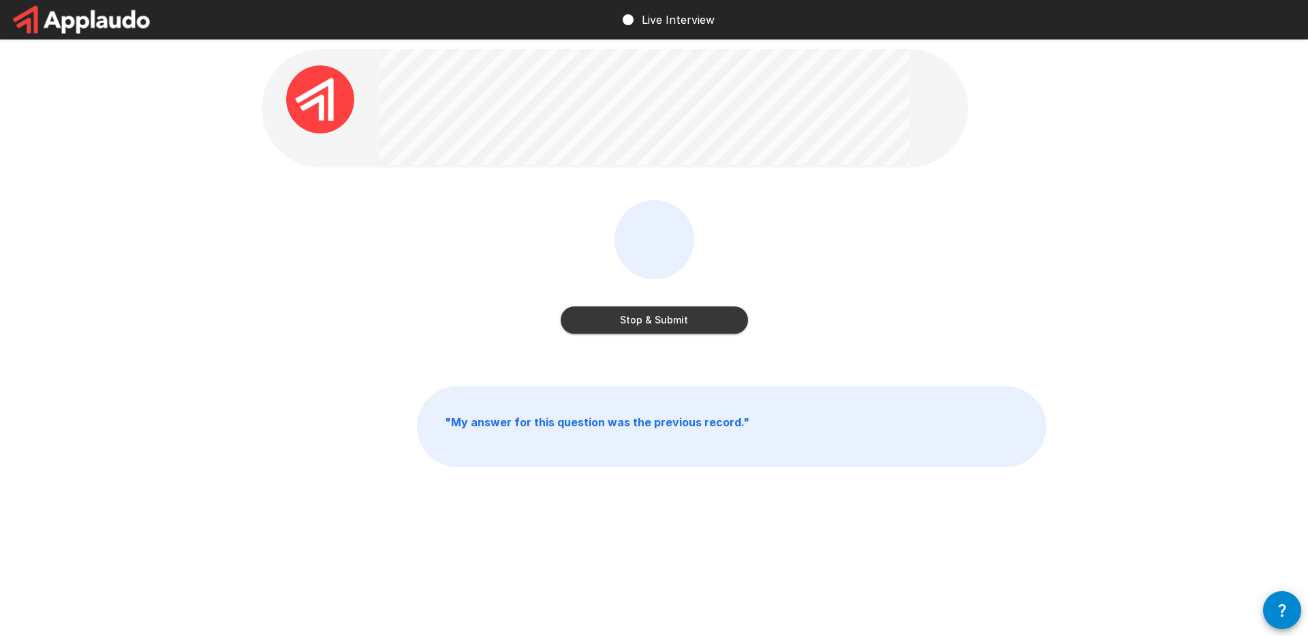
click at [670, 317] on button "Stop & Submit" at bounding box center [654, 320] width 187 height 27
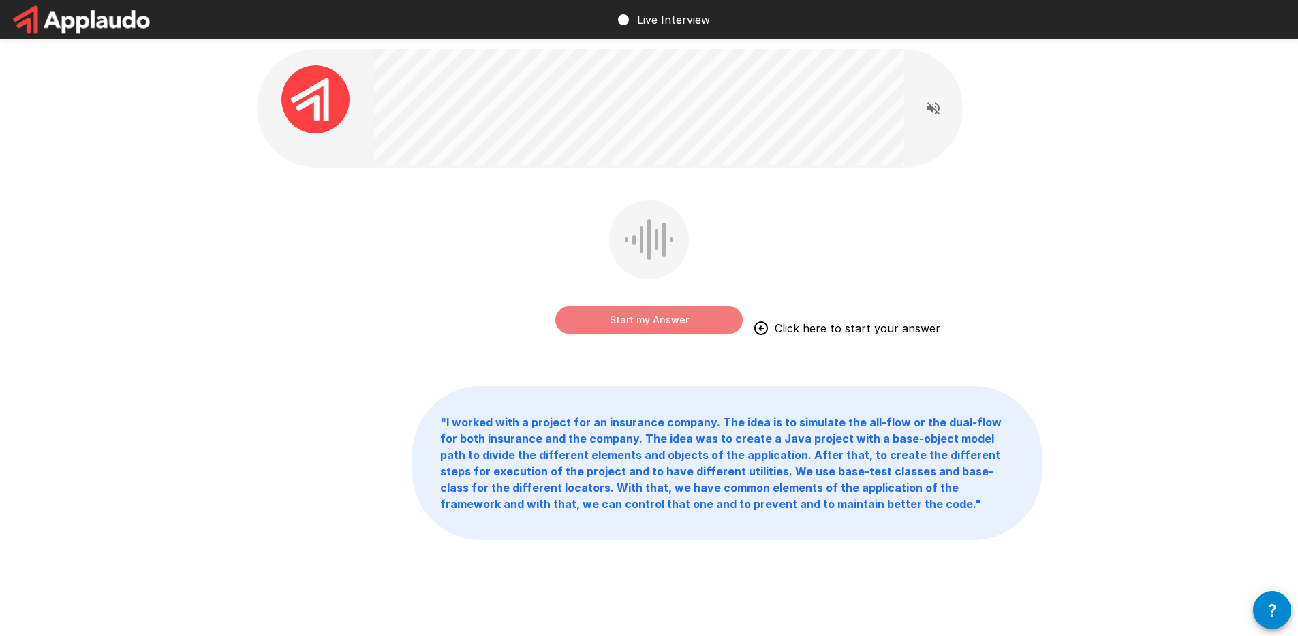
click at [651, 323] on button "Start my Answer" at bounding box center [648, 320] width 187 height 27
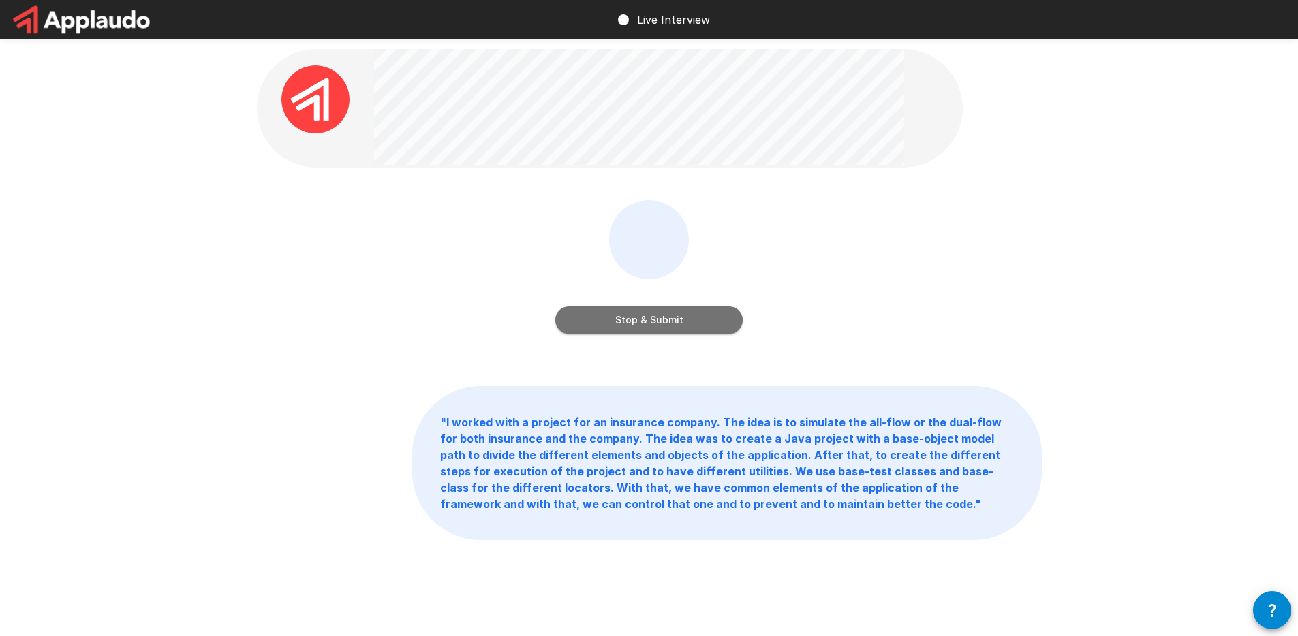
click at [651, 323] on button "Stop & Submit" at bounding box center [648, 320] width 187 height 27
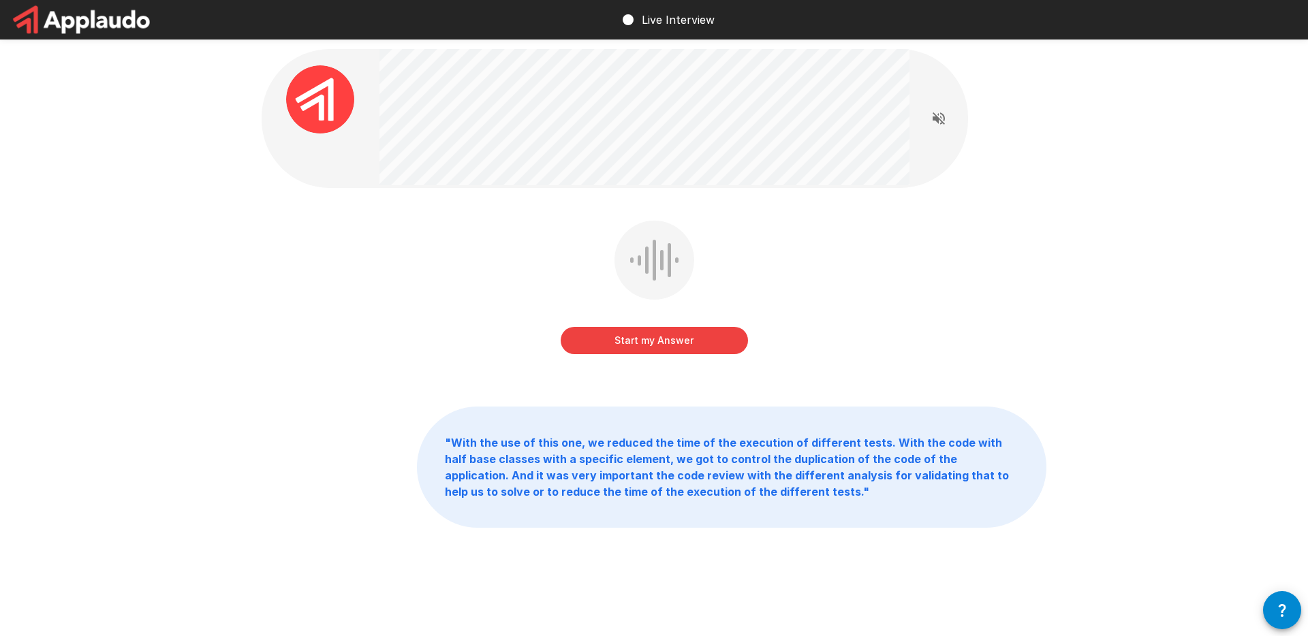
click at [677, 343] on button "Start my Answer" at bounding box center [654, 340] width 187 height 27
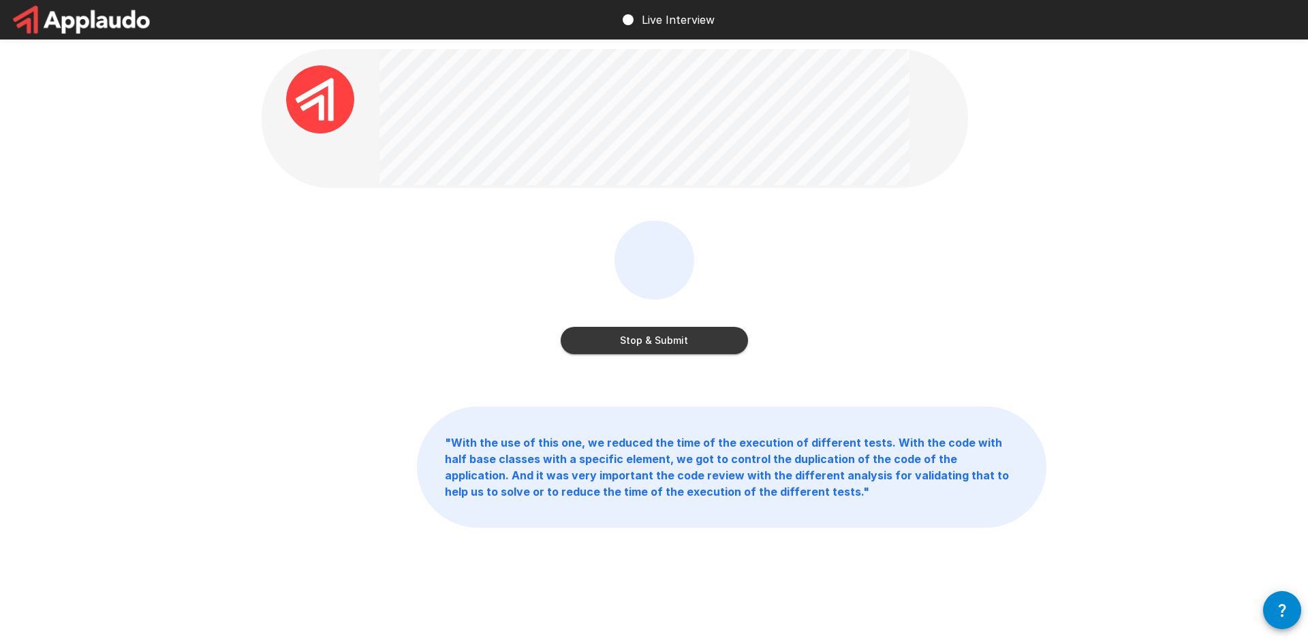
click at [677, 343] on button "Stop & Submit" at bounding box center [654, 340] width 187 height 27
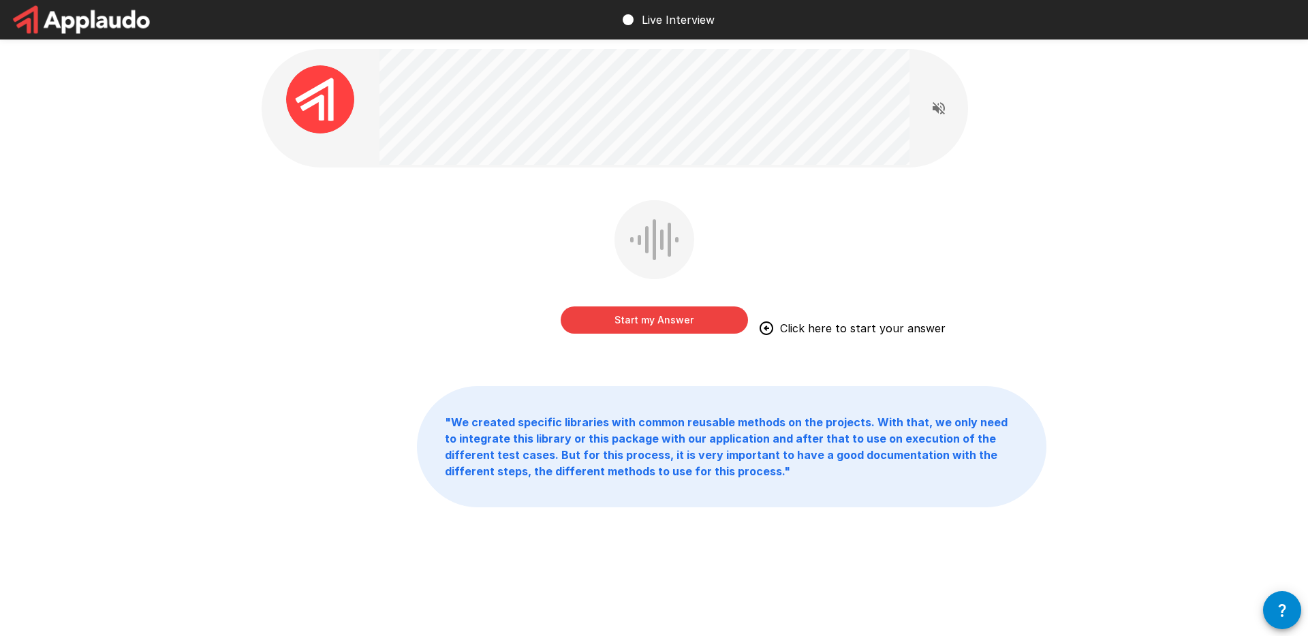
click at [675, 320] on button "Start my Answer" at bounding box center [654, 320] width 187 height 27
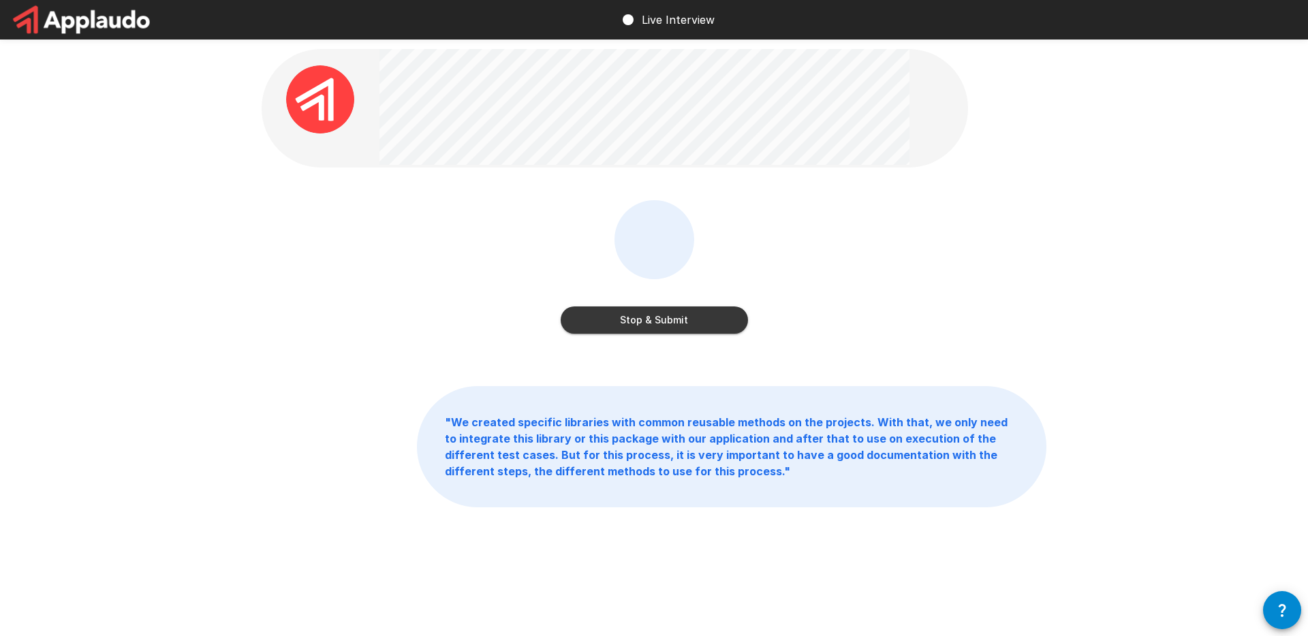
click at [675, 320] on button "Stop & Submit" at bounding box center [654, 320] width 187 height 27
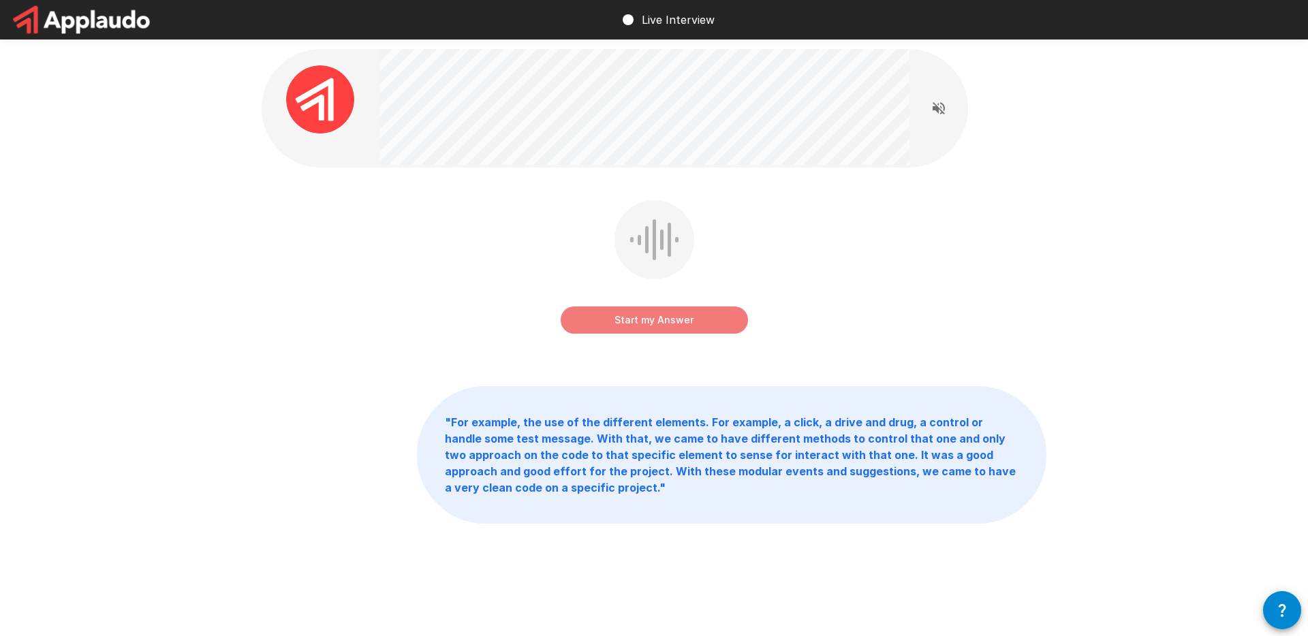
click at [705, 320] on button "Start my Answer" at bounding box center [654, 320] width 187 height 27
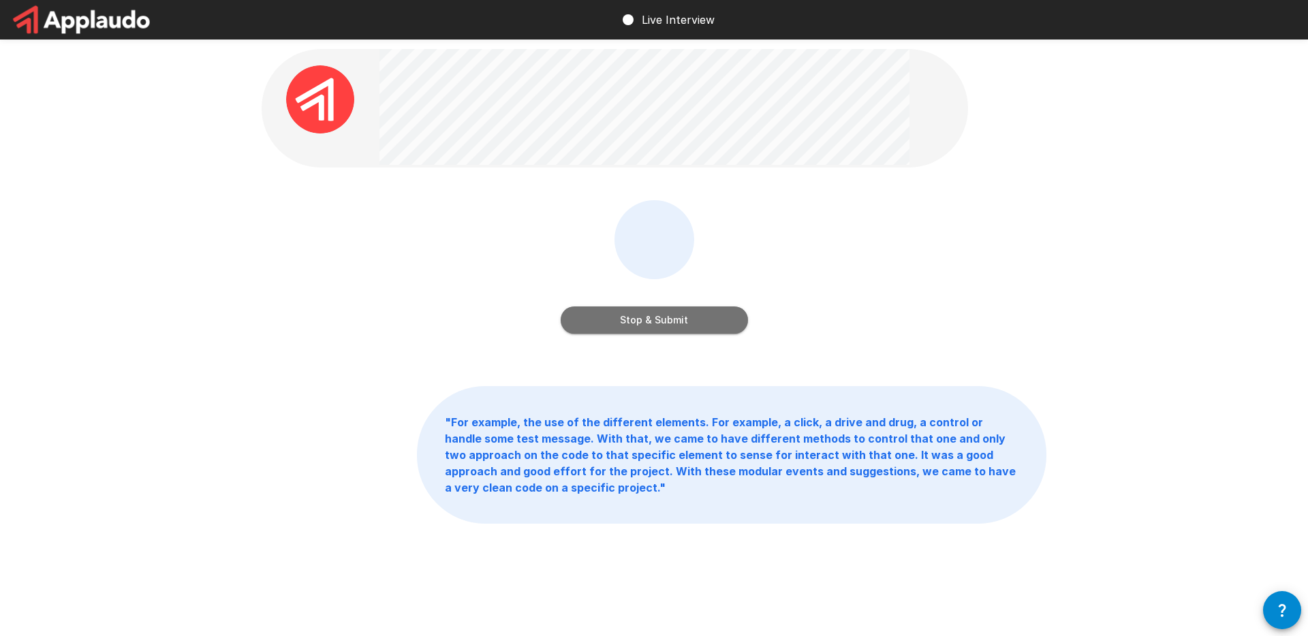
click at [705, 320] on button "Stop & Submit" at bounding box center [654, 320] width 187 height 27
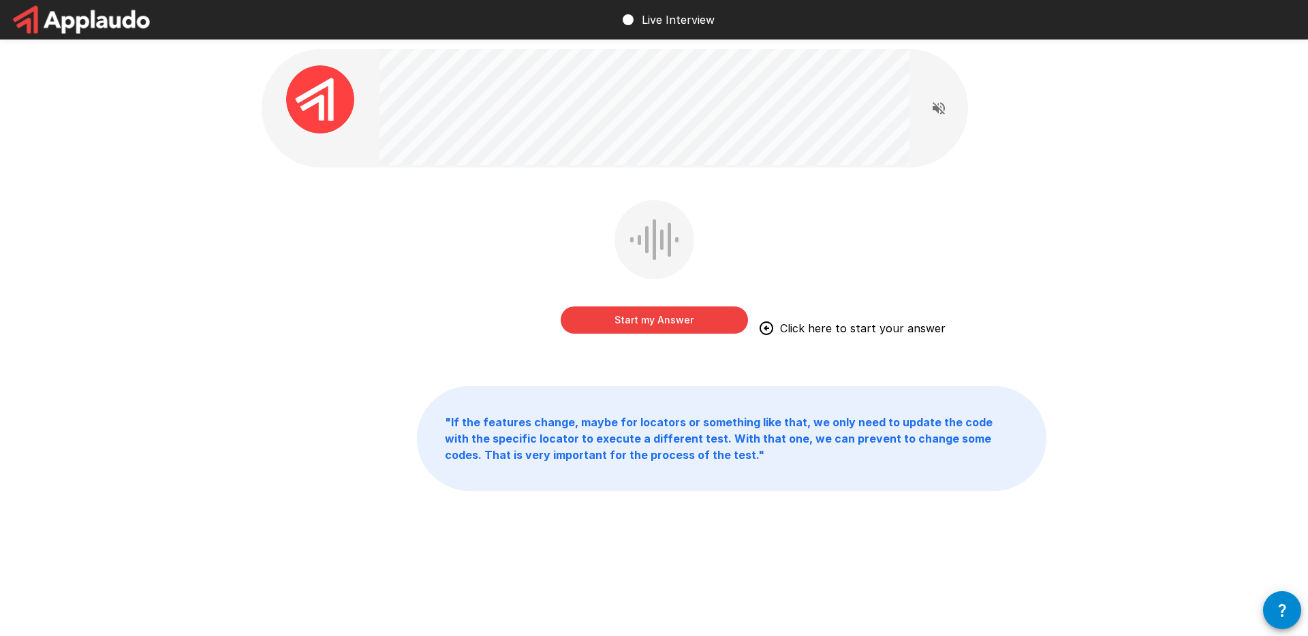
click at [702, 333] on div "Start my Answer Click here to start your answer" at bounding box center [654, 269] width 187 height 139
click at [699, 322] on button "Start my Answer" at bounding box center [654, 320] width 187 height 27
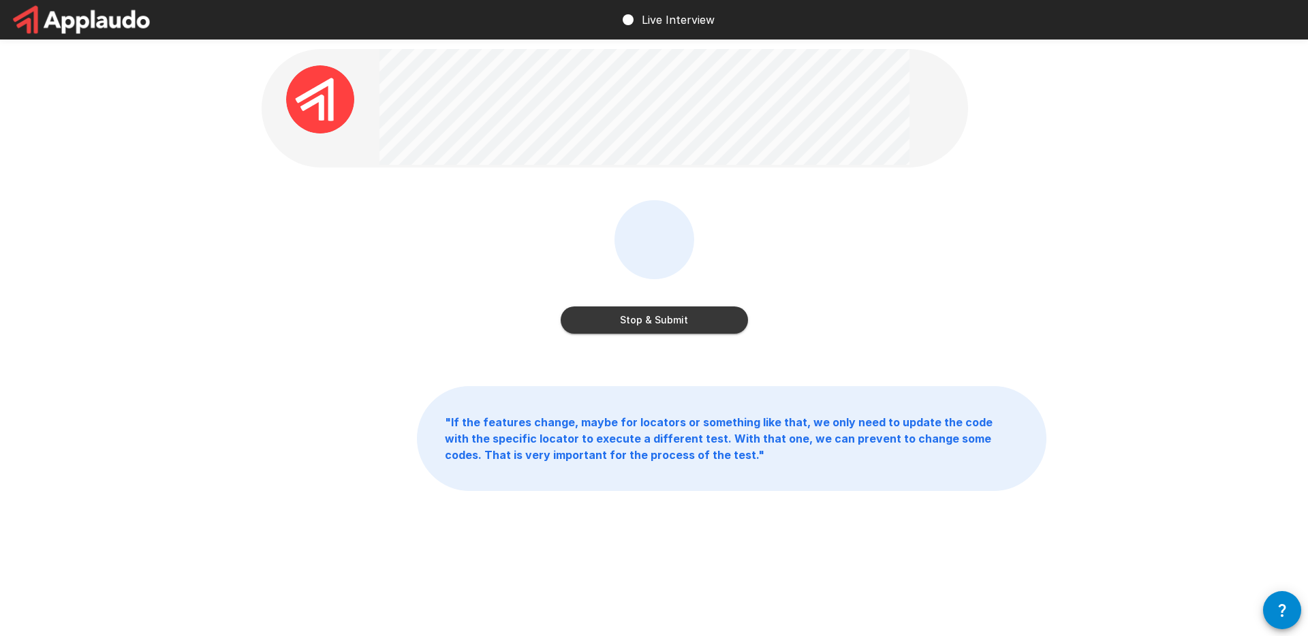
click at [699, 322] on button "Stop & Submit" at bounding box center [654, 320] width 187 height 27
